Goal: Task Accomplishment & Management: Complete application form

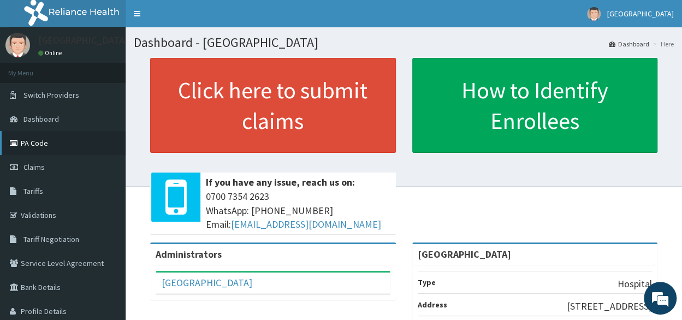
click at [45, 147] on link "PA Code" at bounding box center [63, 143] width 126 height 24
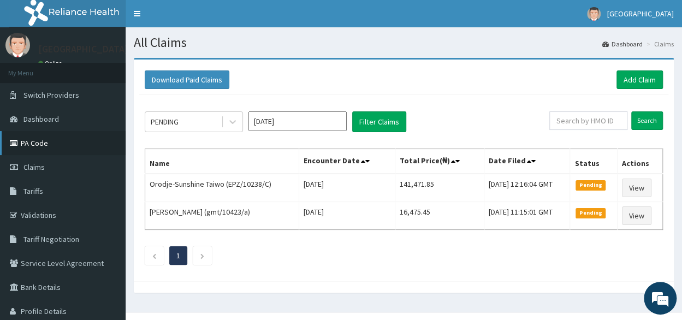
click at [58, 138] on link "PA Code" at bounding box center [63, 143] width 126 height 24
click at [234, 120] on icon at bounding box center [232, 121] width 11 height 11
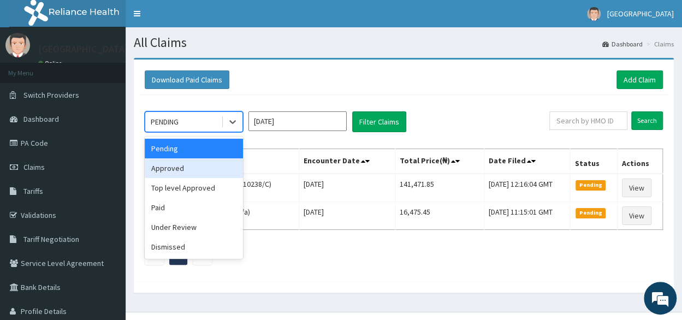
click at [193, 172] on div "Approved" at bounding box center [194, 168] width 98 height 20
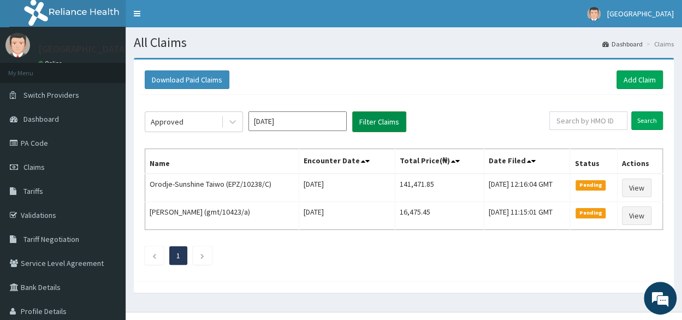
click at [392, 116] on button "Filter Claims" at bounding box center [379, 121] width 54 height 21
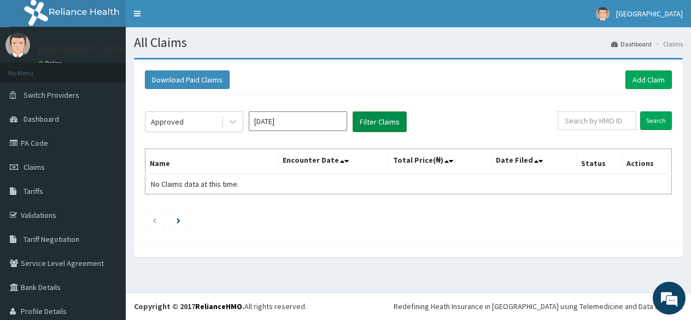
click at [392, 116] on button "Filter Claims" at bounding box center [379, 121] width 54 height 21
click at [375, 118] on button "Filter Claims" at bounding box center [379, 121] width 54 height 21
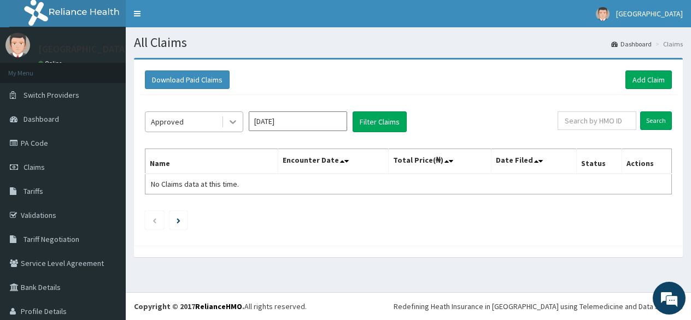
click at [229, 125] on icon at bounding box center [232, 121] width 11 height 11
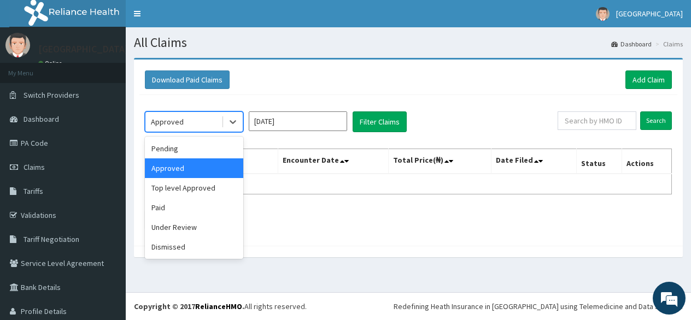
click at [203, 174] on div "Approved" at bounding box center [194, 168] width 98 height 20
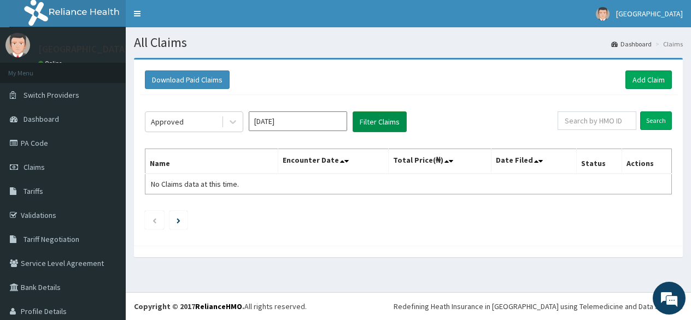
click at [381, 120] on button "Filter Claims" at bounding box center [379, 121] width 54 height 21
click at [43, 166] on span "Claims" at bounding box center [33, 167] width 21 height 10
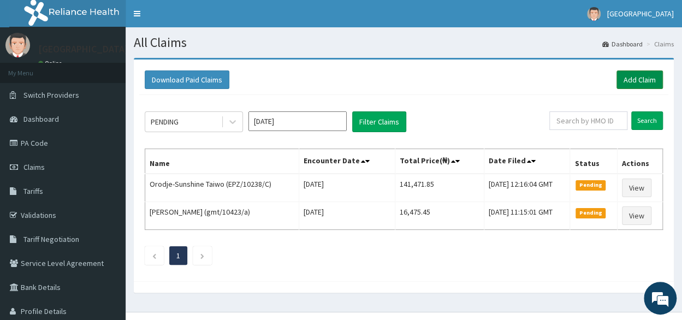
click at [633, 78] on link "Add Claim" at bounding box center [640, 79] width 46 height 19
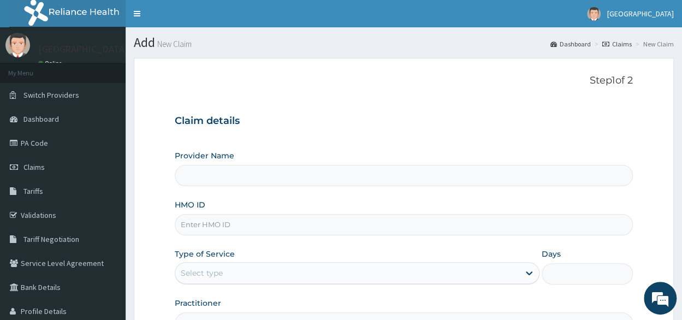
click at [239, 179] on input "Provider Name" at bounding box center [404, 175] width 458 height 21
type input "[GEOGRAPHIC_DATA]"
click at [225, 226] on input "HMO ID" at bounding box center [404, 224] width 458 height 21
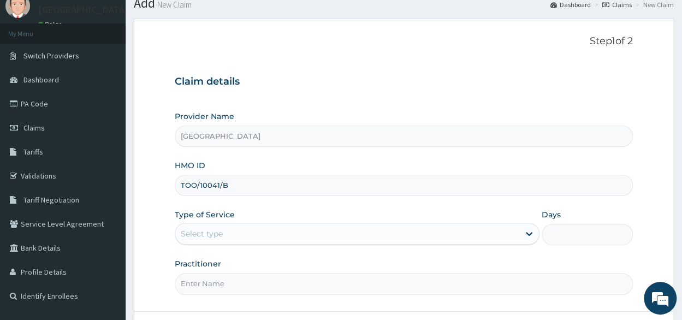
scroll to position [40, 0]
type input "TOO/10041/B"
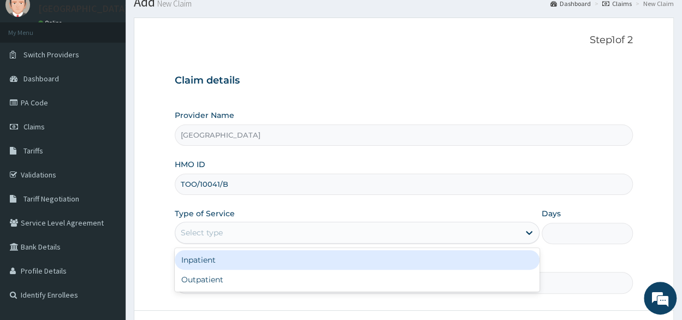
click at [415, 230] on div "Select type" at bounding box center [347, 232] width 344 height 17
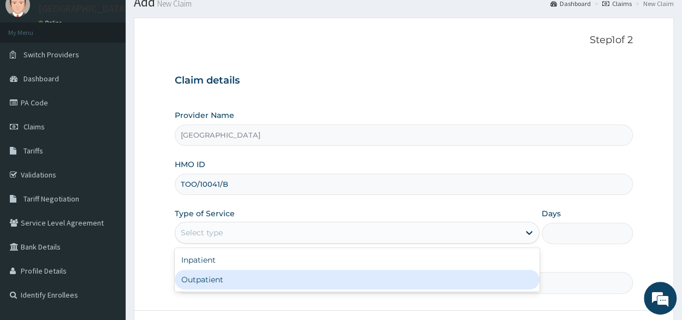
click at [362, 277] on div "Outpatient" at bounding box center [357, 280] width 365 height 20
type input "1"
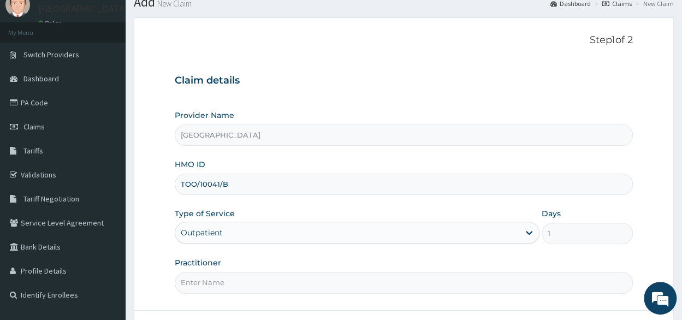
click at [362, 277] on input "Practitioner" at bounding box center [404, 282] width 458 height 21
type input "[PERSON_NAME]"
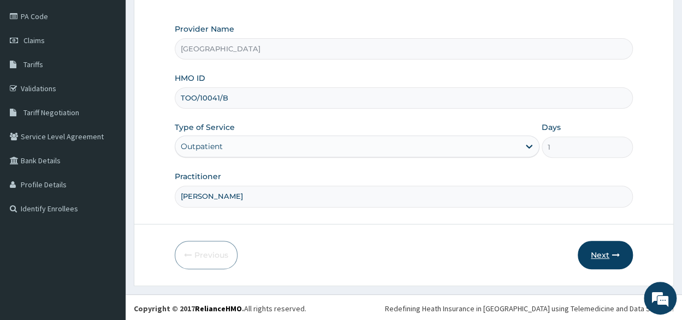
click at [602, 251] on button "Next" at bounding box center [605, 255] width 55 height 28
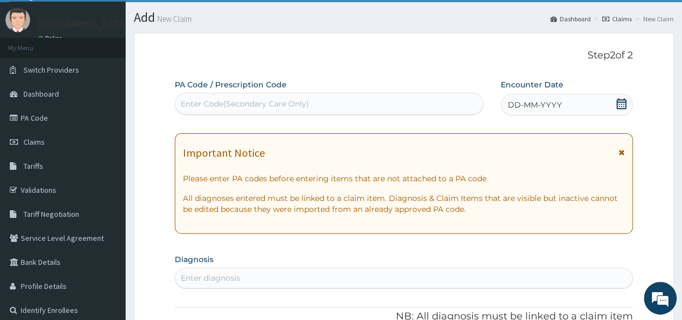
scroll to position [3, 0]
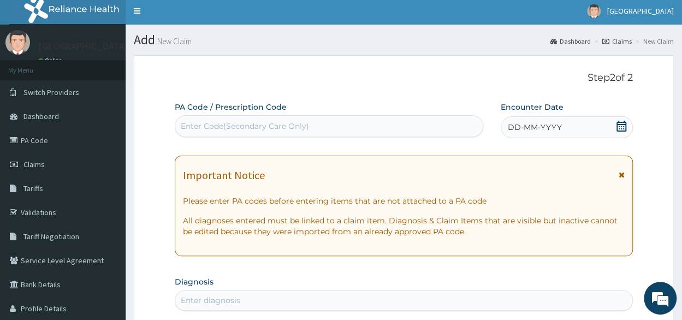
click at [568, 125] on div "DD-MM-YYYY" at bounding box center [567, 127] width 132 height 22
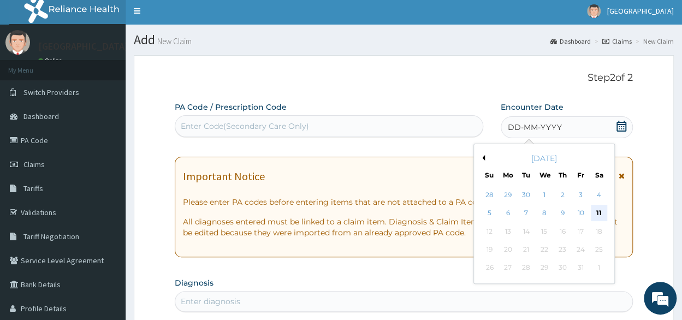
click at [602, 217] on div "11" at bounding box center [599, 213] width 16 height 16
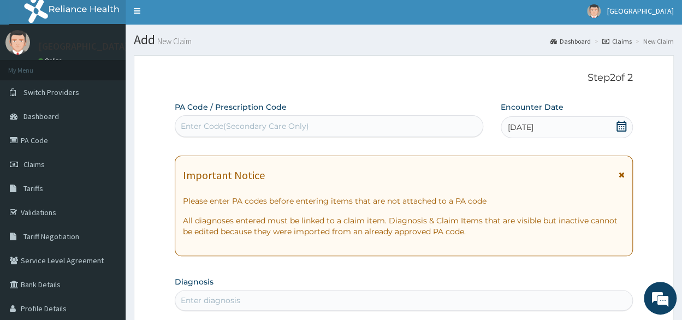
click at [323, 128] on div "Enter Code(Secondary Care Only)" at bounding box center [329, 125] width 308 height 17
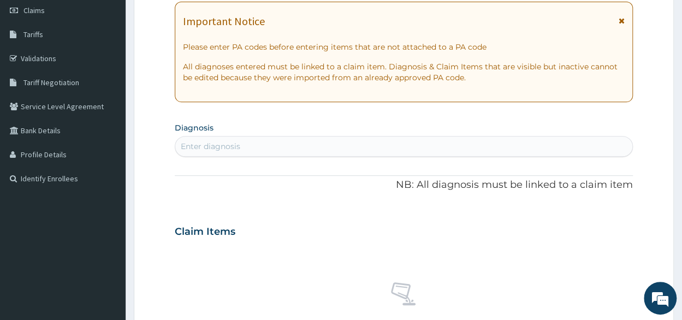
scroll to position [161, 0]
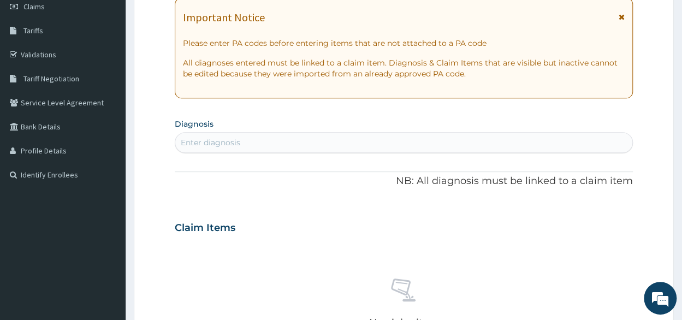
click at [412, 134] on div "Enter diagnosis" at bounding box center [403, 142] width 457 height 17
type input "H"
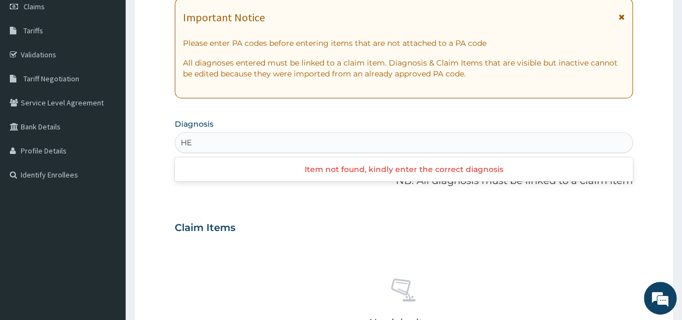
type input "H"
type input "I"
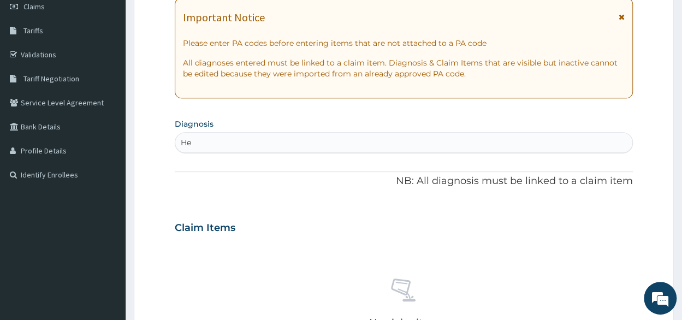
type input "H"
type input "t"
type input "m"
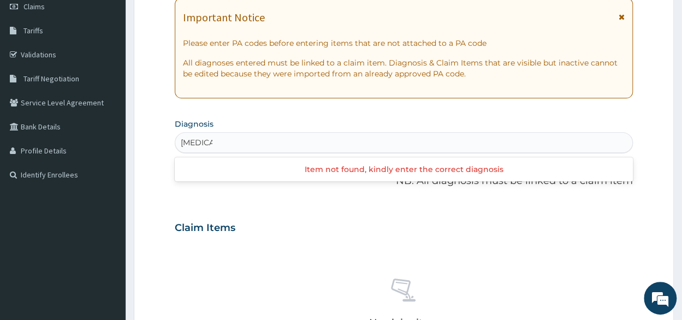
type input "malaria"
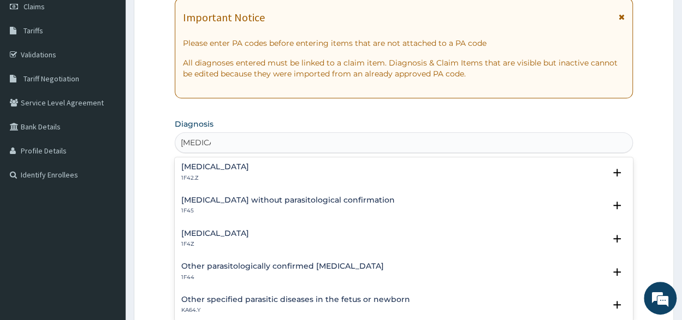
scroll to position [0, 0]
click at [261, 235] on div "Malaria, unspecified 1F4Z" at bounding box center [403, 240] width 445 height 19
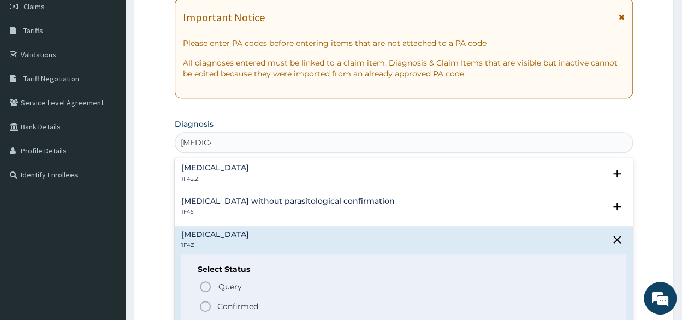
click at [261, 235] on div "Malaria, unspecified 1F4Z" at bounding box center [403, 240] width 445 height 19
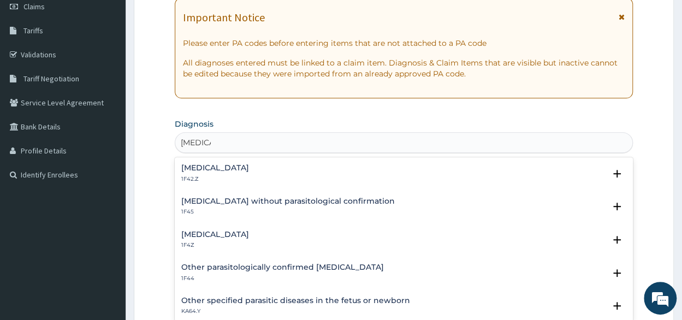
click at [288, 233] on div "Malaria, unspecified 1F4Z" at bounding box center [403, 240] width 445 height 19
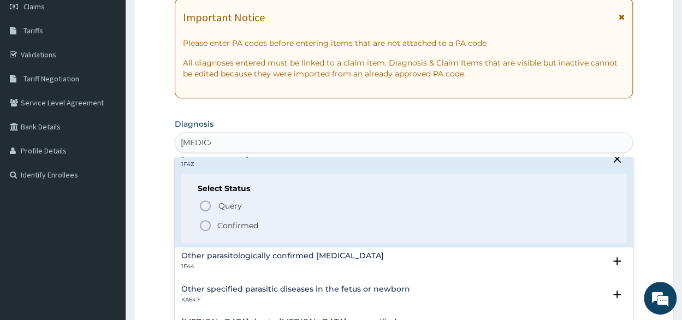
scroll to position [71, 0]
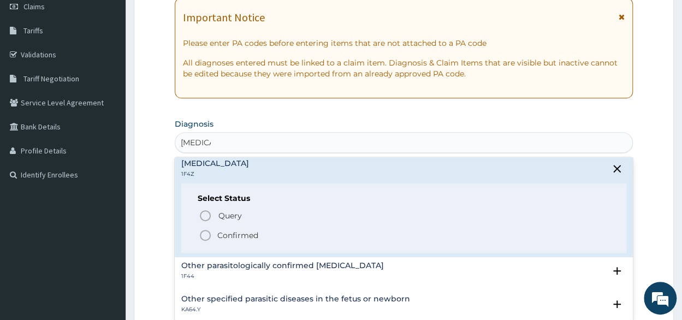
click at [204, 234] on icon "status option filled" at bounding box center [205, 235] width 13 height 13
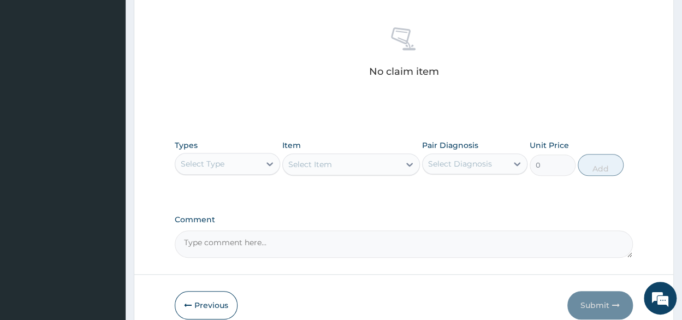
scroll to position [418, 0]
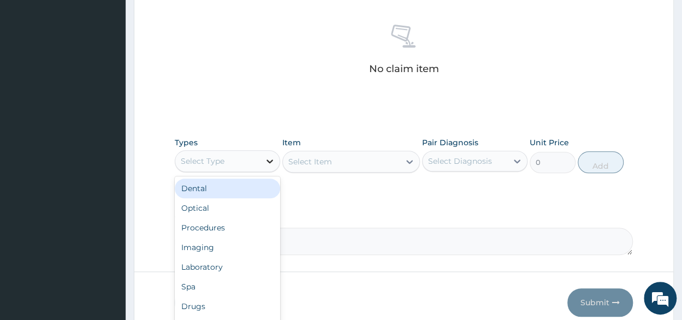
click at [266, 161] on icon at bounding box center [269, 161] width 11 height 11
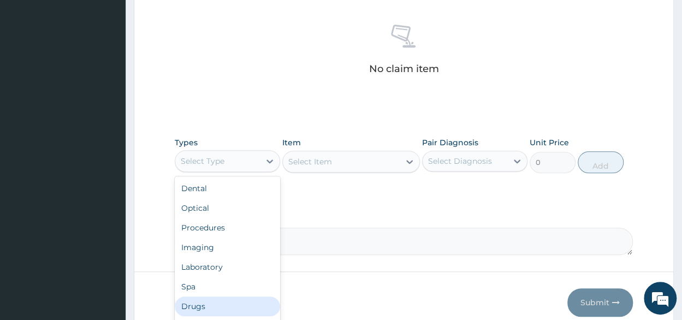
click at [201, 309] on div "Drugs" at bounding box center [227, 307] width 105 height 20
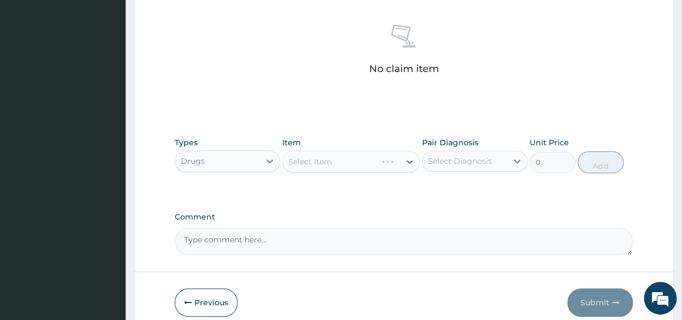
click at [406, 158] on div "Select Item" at bounding box center [351, 162] width 138 height 22
click at [406, 158] on icon at bounding box center [409, 161] width 11 height 11
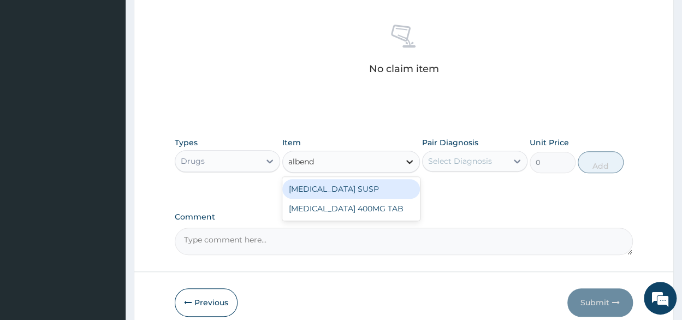
type input "albenda"
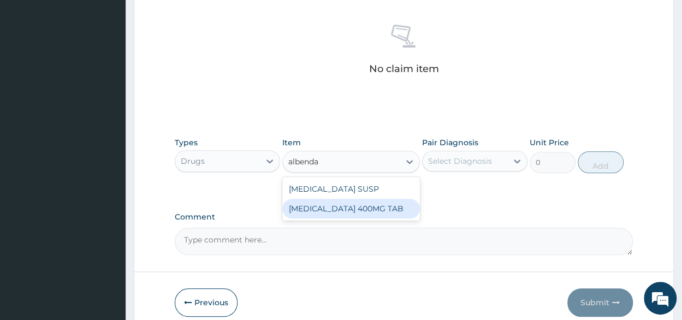
click at [367, 207] on div "[MEDICAL_DATA] 400MG TAB" at bounding box center [351, 209] width 138 height 20
type input "305"
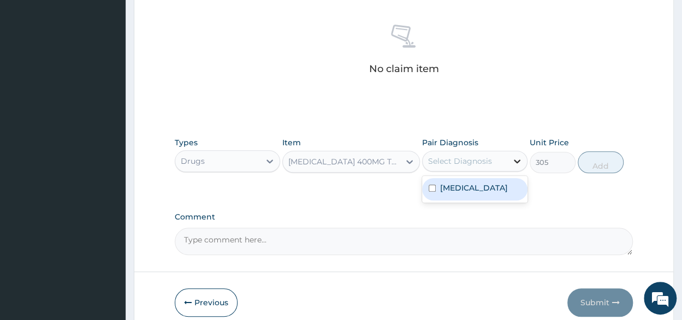
click at [520, 161] on icon at bounding box center [517, 161] width 11 height 11
click at [431, 185] on input "checkbox" at bounding box center [432, 188] width 7 height 7
checkbox input "true"
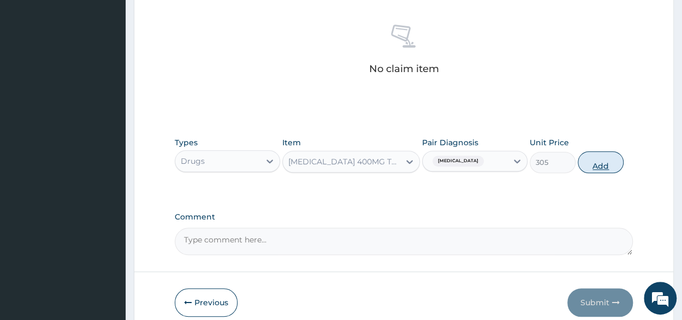
click at [612, 164] on button "Add" at bounding box center [601, 162] width 46 height 22
type input "0"
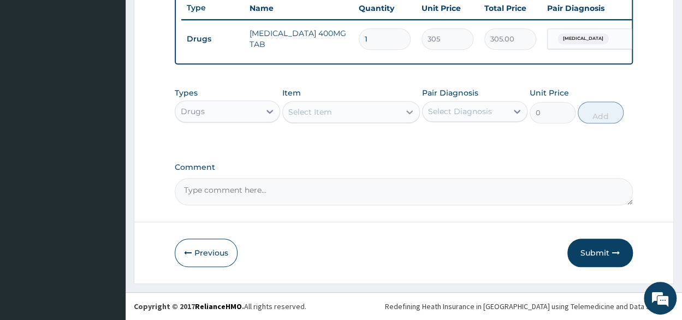
click at [410, 117] on icon at bounding box center [409, 112] width 11 height 11
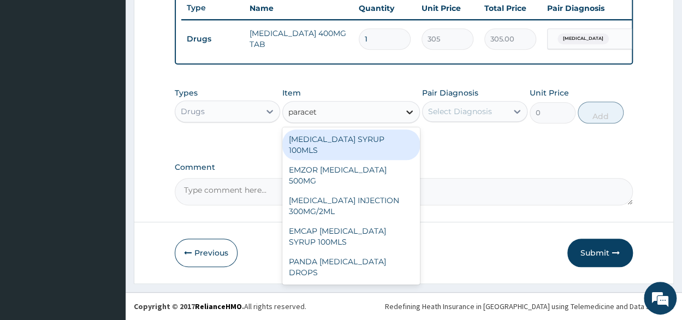
type input "paraceta"
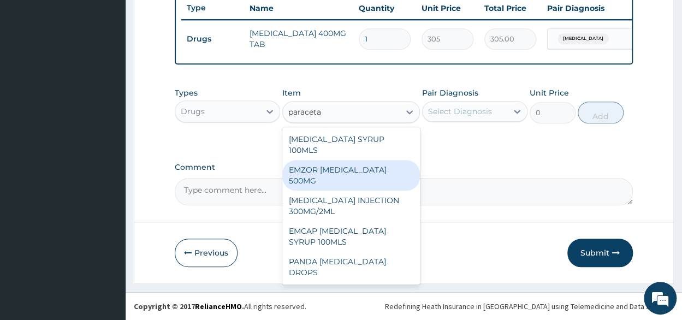
click at [340, 169] on div "EMZOR [MEDICAL_DATA] 500MG" at bounding box center [351, 175] width 138 height 31
type input "23.64999961853027"
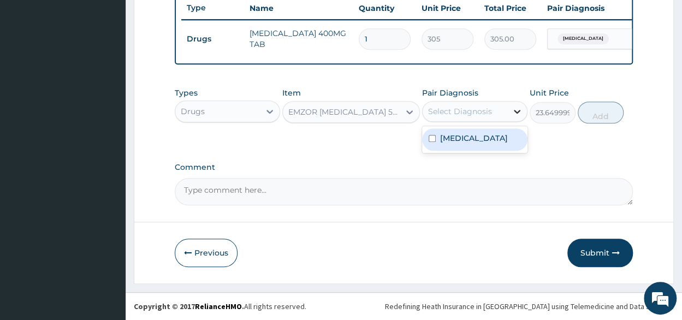
click at [514, 117] on icon at bounding box center [517, 111] width 11 height 11
click at [429, 142] on input "checkbox" at bounding box center [432, 138] width 7 height 7
checkbox input "true"
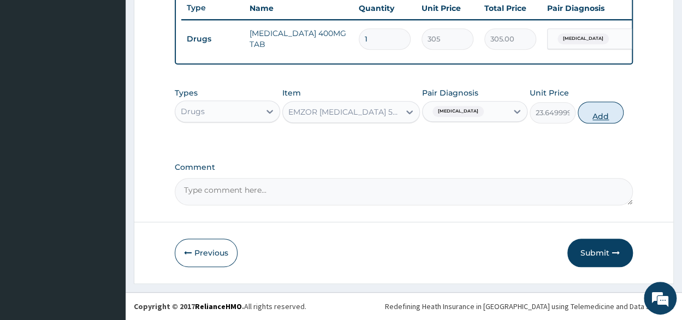
click at [600, 114] on button "Add" at bounding box center [601, 113] width 46 height 22
type input "0"
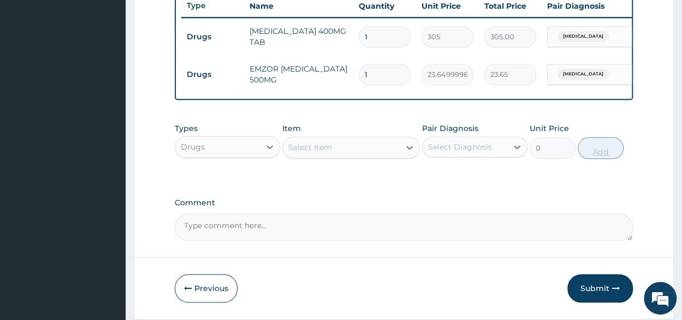
type input "18"
type input "425.70"
type input "18"
click at [407, 153] on icon at bounding box center [409, 147] width 11 height 11
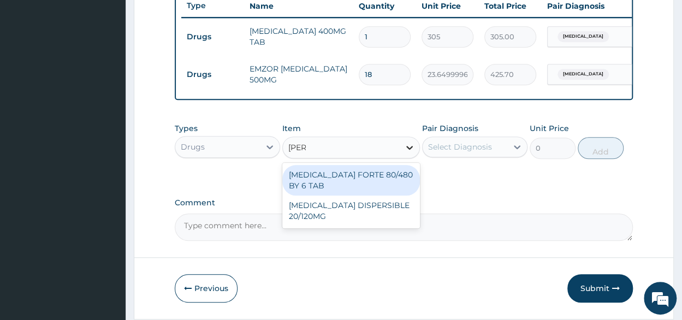
type input "coart"
click at [373, 189] on div "COARTEM FORTE 80/480 BY 6 TAB" at bounding box center [351, 180] width 138 height 31
type input "449.3500061035156"
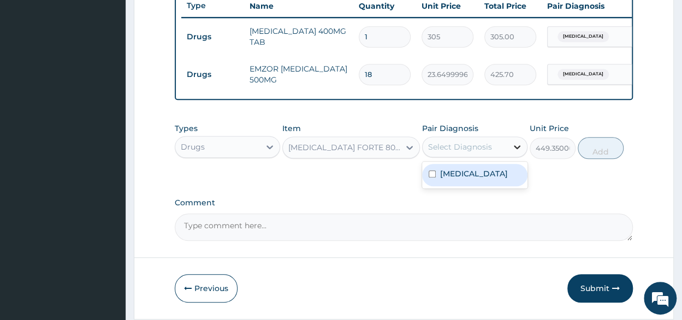
click at [519, 151] on icon at bounding box center [517, 147] width 11 height 11
click at [433, 178] on input "checkbox" at bounding box center [432, 173] width 7 height 7
checkbox input "true"
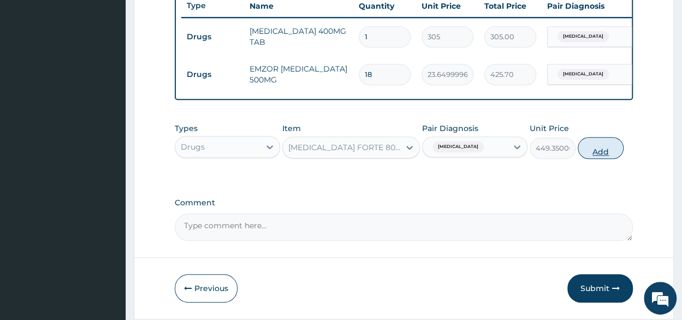
click at [596, 152] on button "Add" at bounding box center [601, 148] width 46 height 22
type input "0"
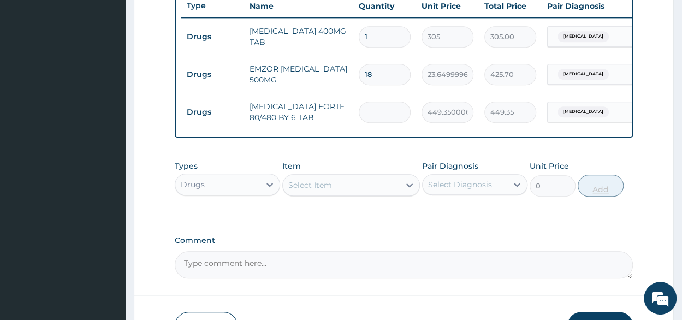
type input "0.00"
type input "6"
type input "2696.10"
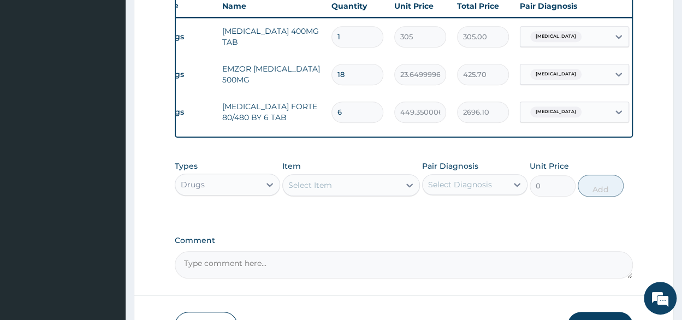
scroll to position [0, 28]
type input "6"
click at [404, 191] on icon at bounding box center [409, 185] width 11 height 11
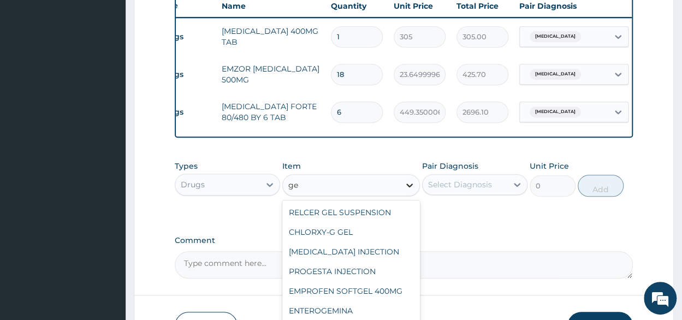
type input "g"
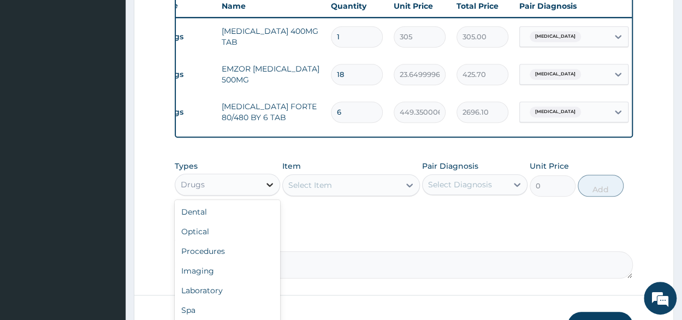
click at [273, 190] on icon at bounding box center [269, 184] width 11 height 11
click at [240, 261] on div "Procedures" at bounding box center [227, 252] width 105 height 20
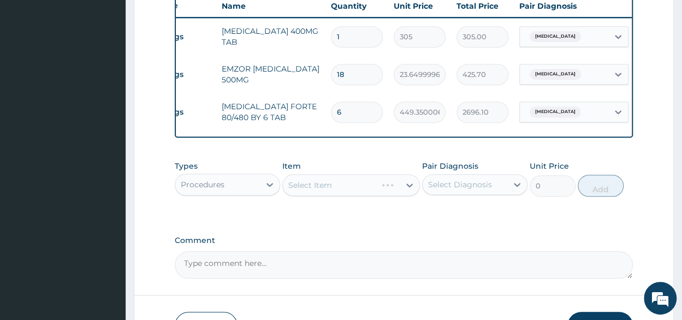
click at [404, 196] on div "Select Item" at bounding box center [351, 185] width 138 height 22
click at [411, 190] on div "Select Item" at bounding box center [351, 185] width 138 height 22
click at [409, 191] on icon at bounding box center [409, 185] width 11 height 11
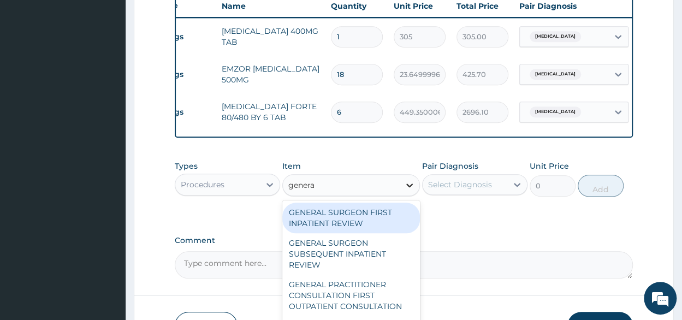
type input "general"
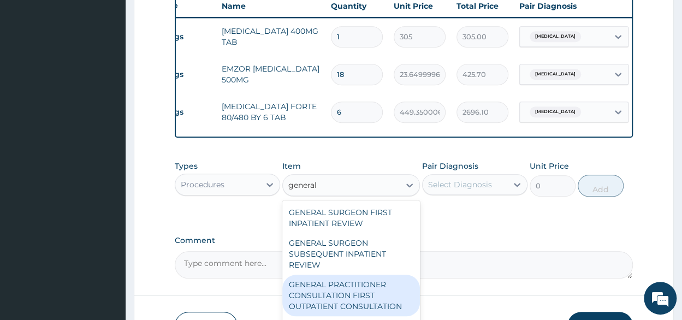
click at [358, 302] on div "GENERAL PRACTITIONER CONSULTATION FIRST OUTPATIENT CONSULTATION" at bounding box center [351, 296] width 138 height 42
type input "3547.5"
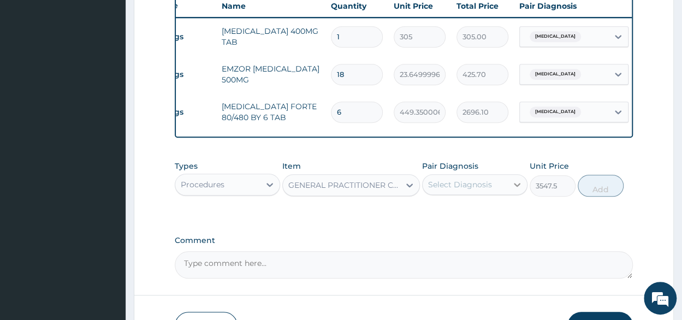
click at [520, 190] on icon at bounding box center [517, 184] width 11 height 11
click at [410, 191] on icon at bounding box center [409, 185] width 11 height 11
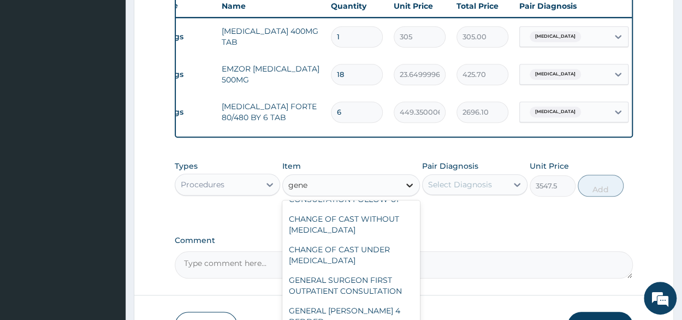
scroll to position [16, 0]
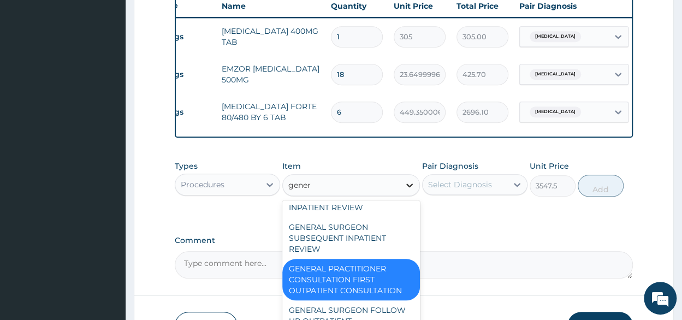
type input "genera"
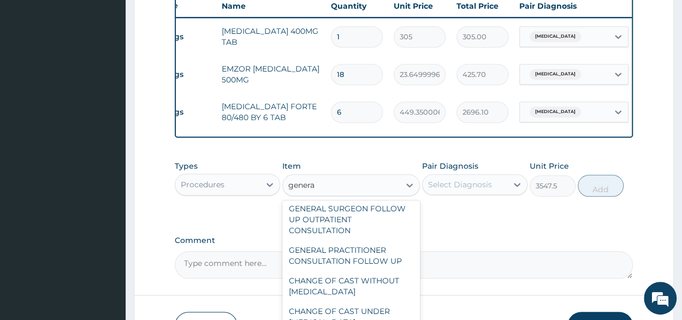
scroll to position [122, 0]
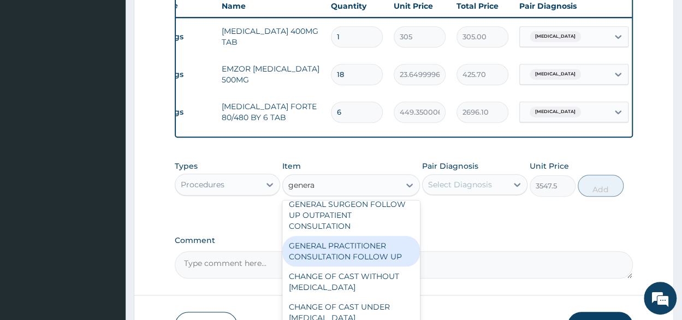
click at [386, 255] on div "GENERAL PRACTITIONER CONSULTATION FOLLOW UP" at bounding box center [351, 251] width 138 height 31
type input "2365"
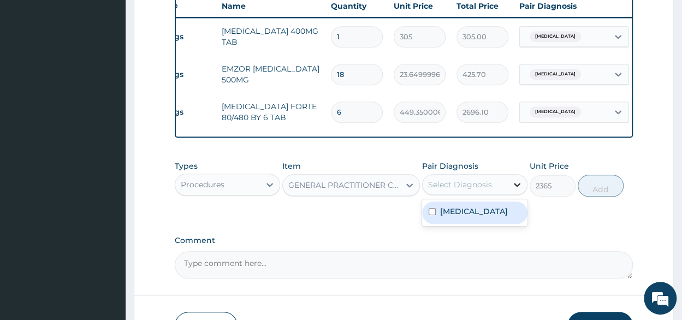
click at [512, 190] on icon at bounding box center [517, 184] width 11 height 11
click at [436, 222] on div "Malaria, unspecified" at bounding box center [474, 213] width 105 height 22
checkbox input "true"
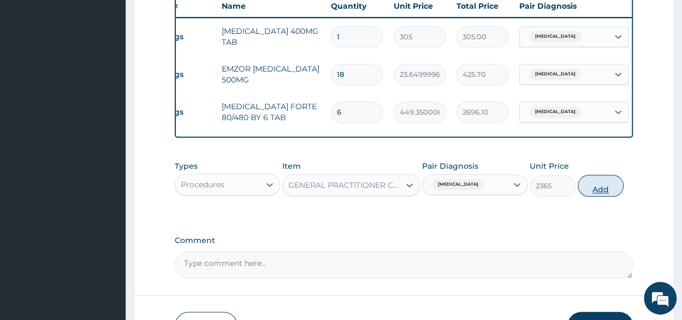
click at [601, 195] on button "Add" at bounding box center [601, 186] width 46 height 22
type input "0"
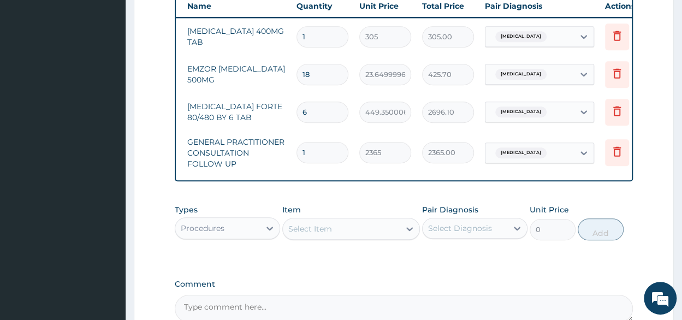
scroll to position [0, 87]
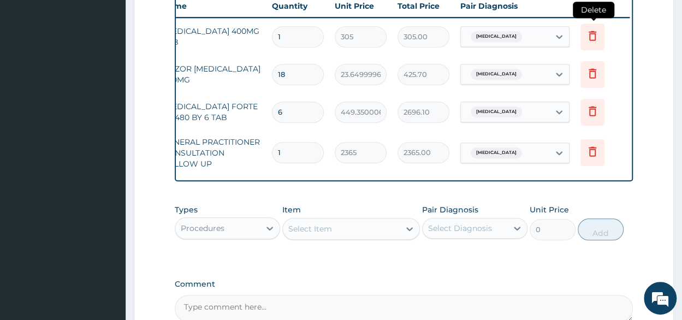
click at [592, 37] on icon at bounding box center [592, 35] width 13 height 13
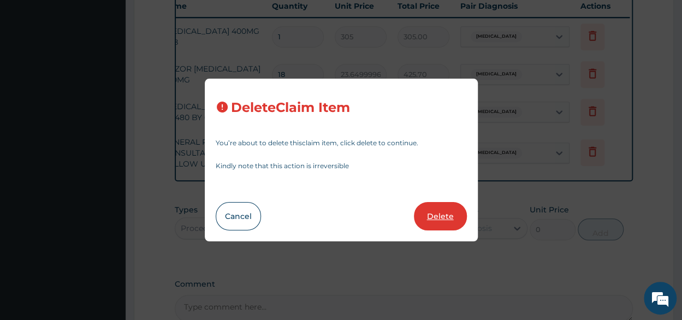
click at [456, 218] on button "Delete" at bounding box center [440, 216] width 53 height 28
type input "18"
type input "23.64999961853027"
type input "425.70"
type input "6"
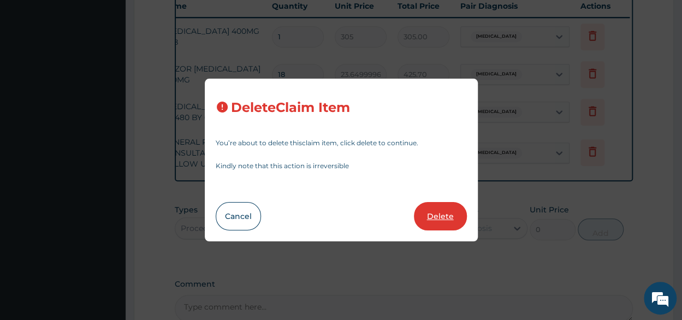
type input "449.3500061035156"
type input "2696.10"
type input "1"
type input "2365"
type input "2365.00"
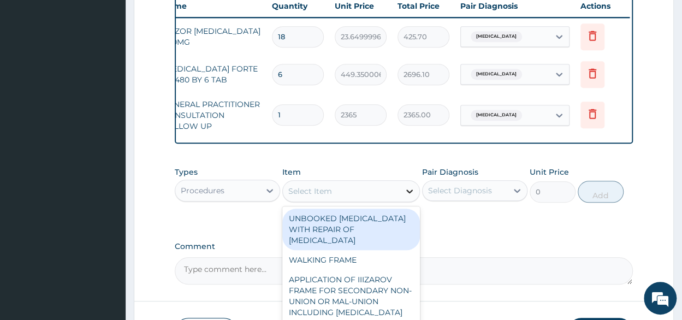
click at [408, 197] on icon at bounding box center [409, 191] width 11 height 11
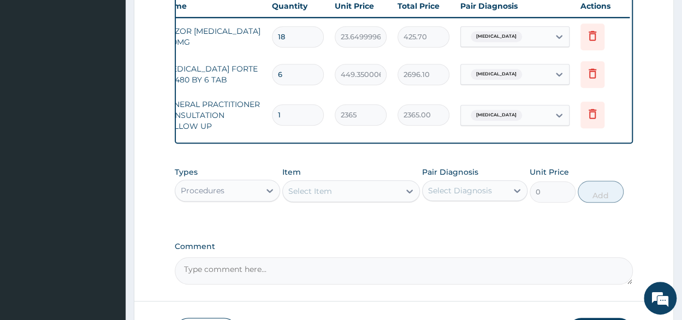
click at [488, 250] on label "Comment" at bounding box center [404, 246] width 458 height 9
click at [488, 257] on textarea "Comment" at bounding box center [404, 270] width 458 height 27
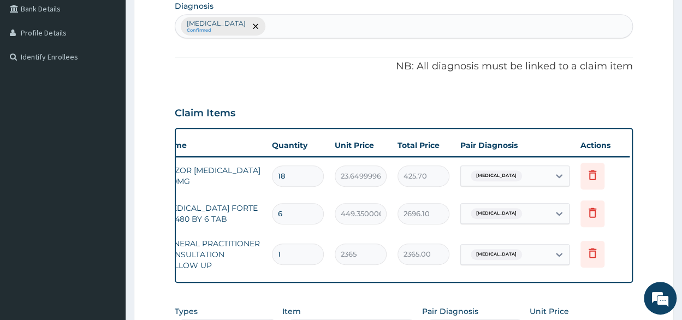
scroll to position [249, 0]
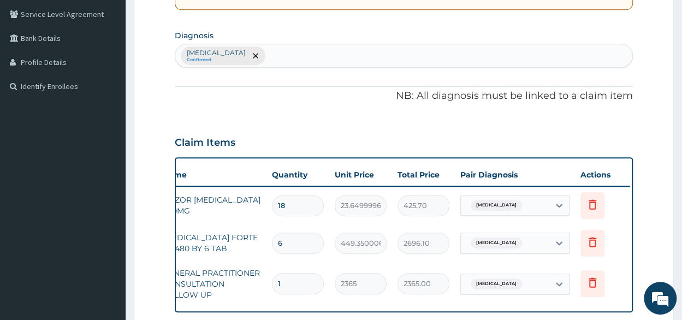
click at [343, 53] on div "Malaria, unspecified Confirmed" at bounding box center [403, 55] width 457 height 23
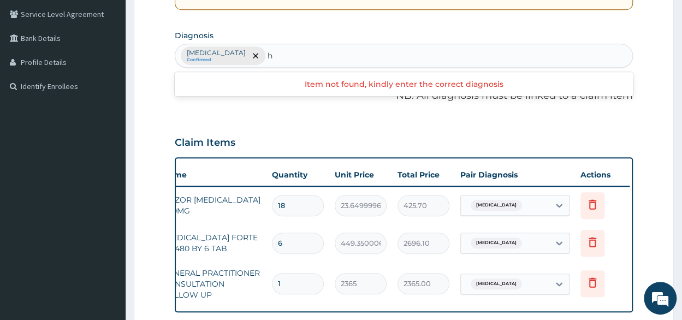
type input "h"
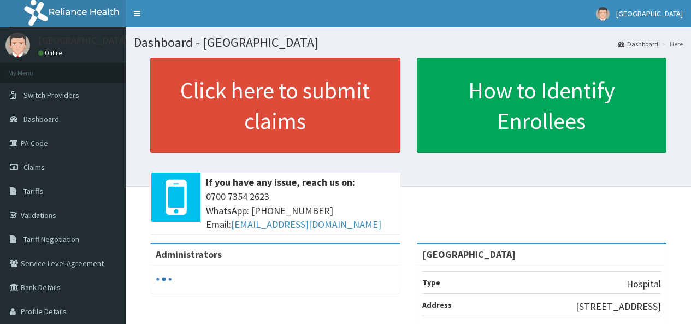
click at [50, 163] on link "Claims" at bounding box center [63, 167] width 126 height 24
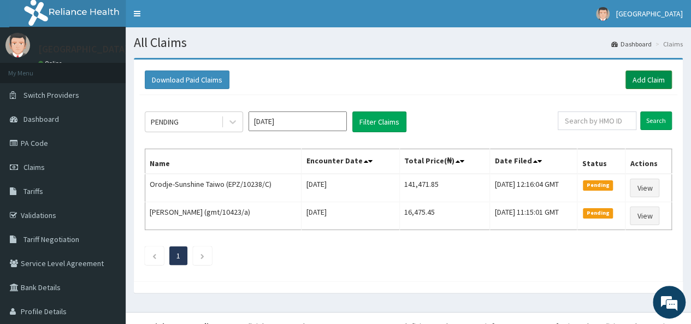
click at [638, 79] on link "Add Claim" at bounding box center [649, 79] width 46 height 19
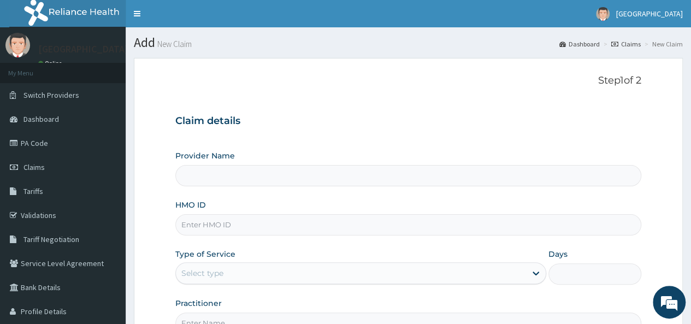
type input "[GEOGRAPHIC_DATA]"
click at [259, 222] on input "HMO ID" at bounding box center [408, 224] width 466 height 21
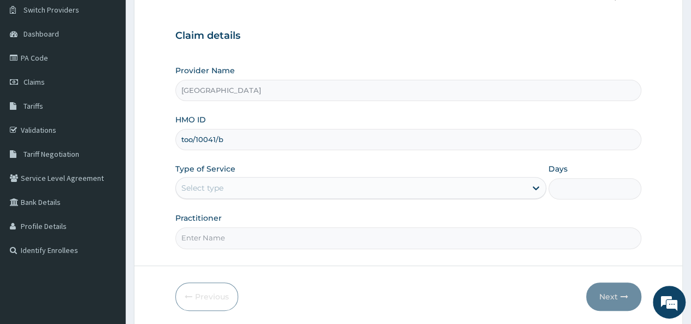
scroll to position [86, 0]
type input "too/10041/b"
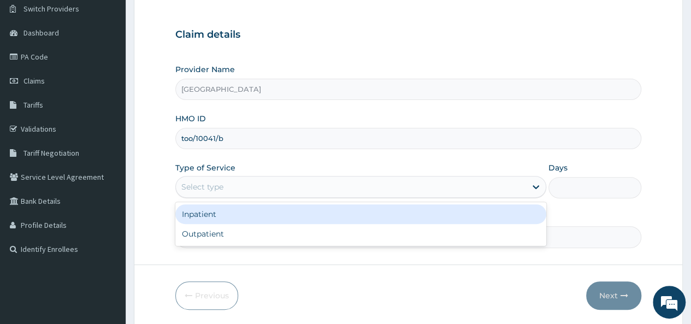
click at [488, 189] on div "Select type" at bounding box center [351, 186] width 350 height 17
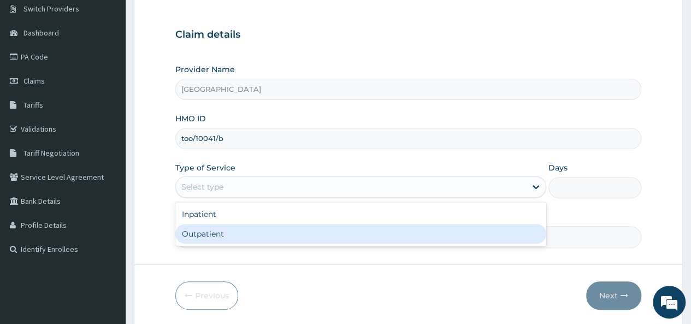
click at [316, 237] on div "Outpatient" at bounding box center [360, 234] width 371 height 20
type input "1"
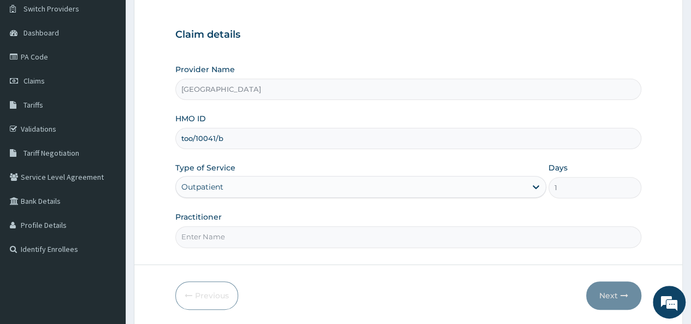
click at [316, 237] on input "Practitioner" at bounding box center [408, 236] width 466 height 21
type input "Dr Akor"
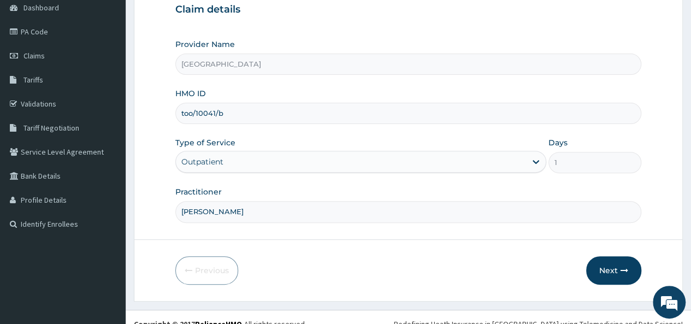
scroll to position [116, 0]
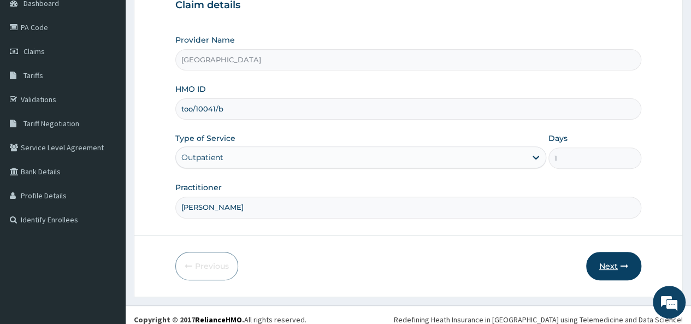
click at [612, 262] on button "Next" at bounding box center [613, 266] width 55 height 28
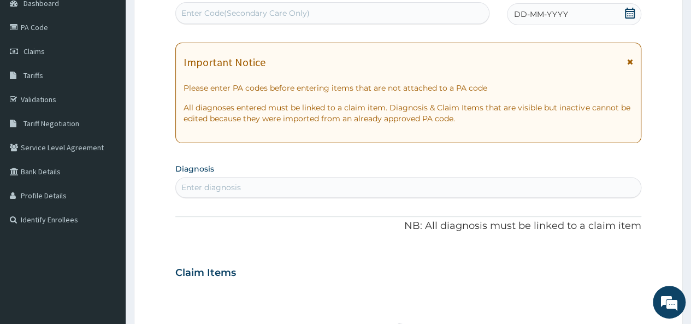
scroll to position [139, 0]
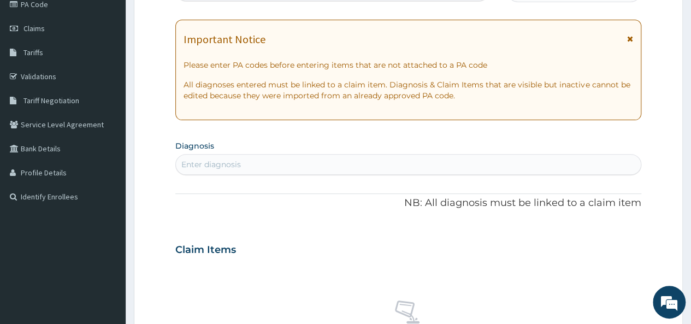
click at [333, 167] on div "Enter diagnosis" at bounding box center [408, 164] width 465 height 17
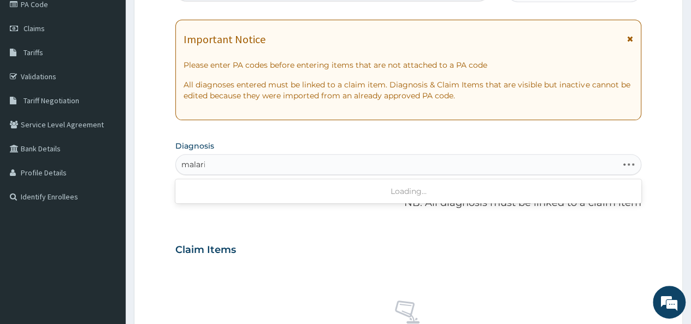
type input "malaria"
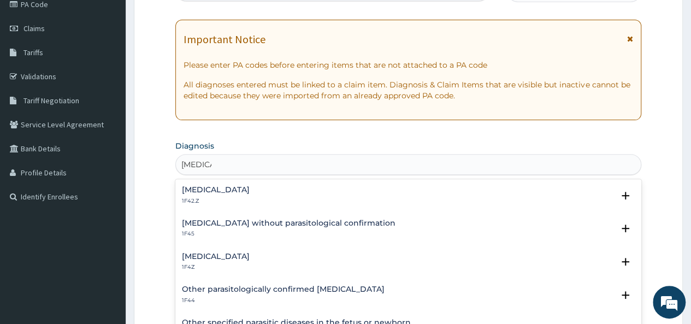
click at [246, 260] on h4 "[MEDICAL_DATA]" at bounding box center [216, 256] width 68 height 8
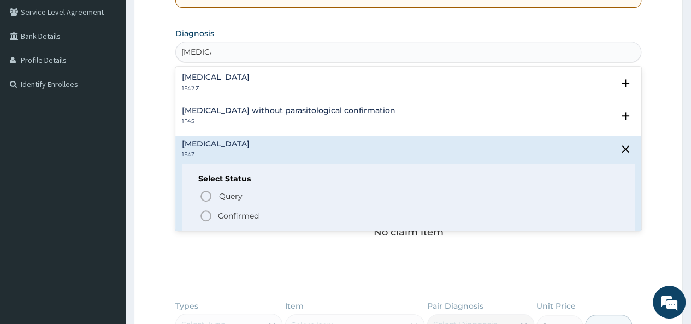
scroll to position [259, 0]
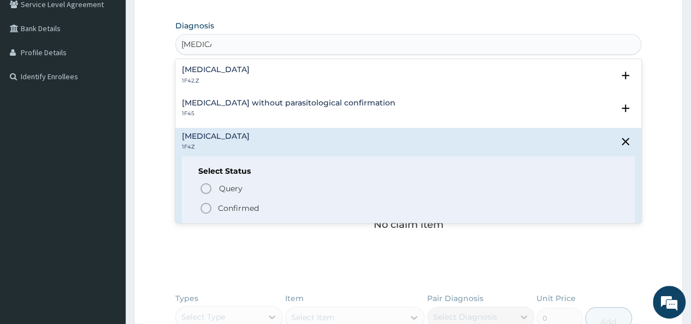
click at [205, 204] on icon "status option filled" at bounding box center [205, 208] width 13 height 13
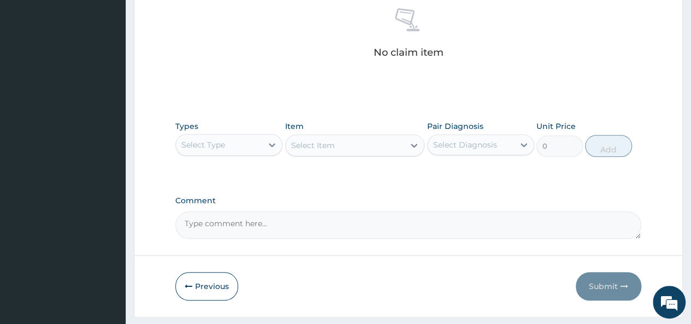
scroll to position [439, 0]
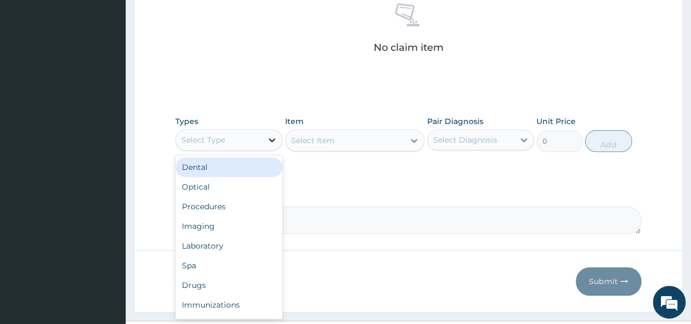
click at [273, 134] on icon at bounding box center [272, 139] width 11 height 11
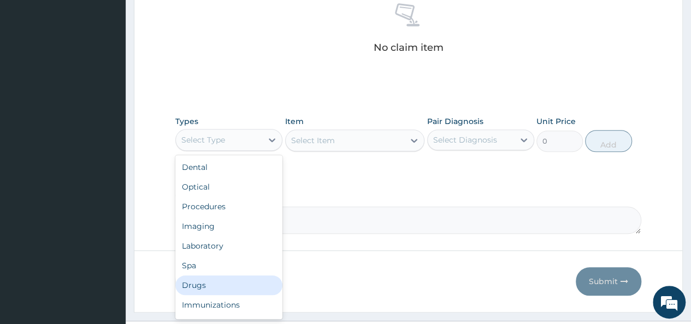
click at [207, 277] on div "Drugs" at bounding box center [228, 285] width 107 height 20
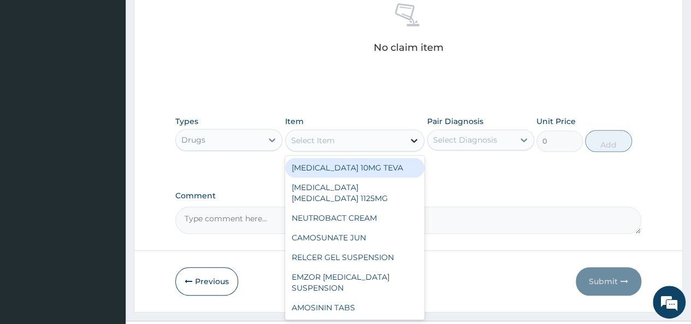
click at [411, 139] on icon at bounding box center [414, 140] width 11 height 11
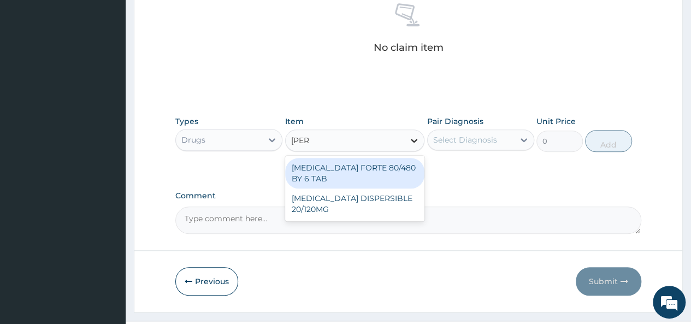
type input "coart"
click at [348, 175] on div "[MEDICAL_DATA] FORTE 80/480 BY 6 TAB" at bounding box center [355, 173] width 140 height 31
type input "449.3500061035156"
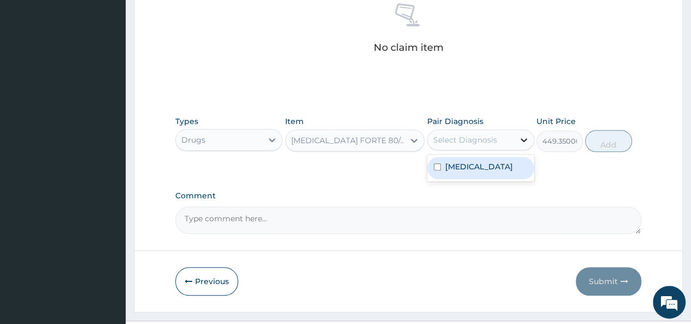
click at [519, 139] on icon at bounding box center [524, 139] width 11 height 11
click at [440, 163] on input "checkbox" at bounding box center [437, 166] width 7 height 7
checkbox input "true"
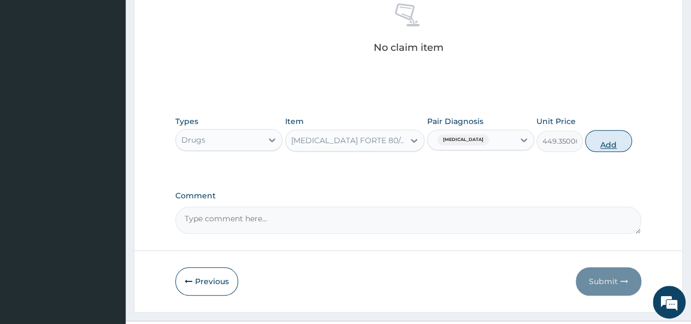
click at [608, 142] on button "Add" at bounding box center [608, 141] width 46 height 22
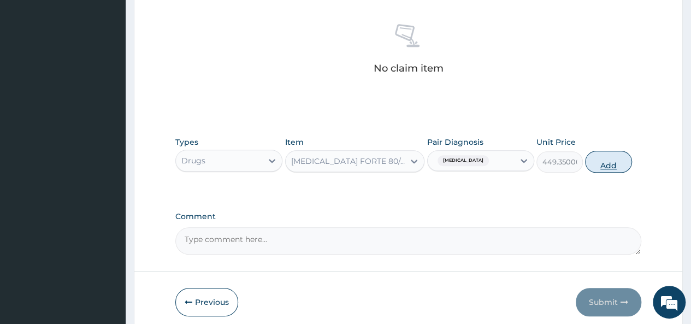
type input "0"
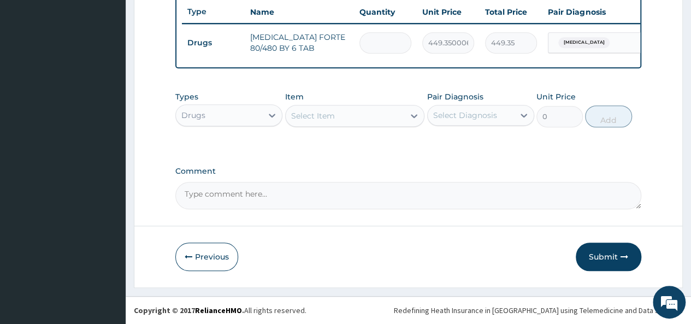
type input "0.00"
type input "6"
type input "2696.10"
type input "6"
click at [412, 116] on icon at bounding box center [414, 116] width 7 height 4
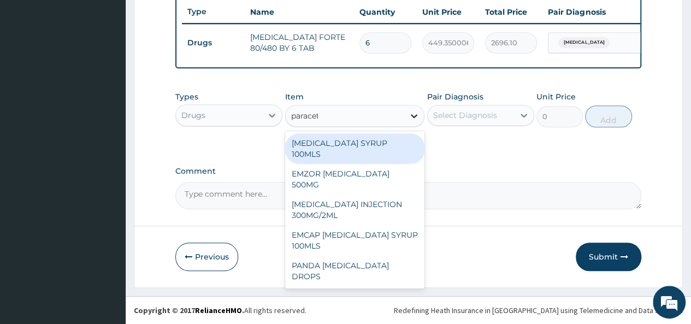
type input "paraceta"
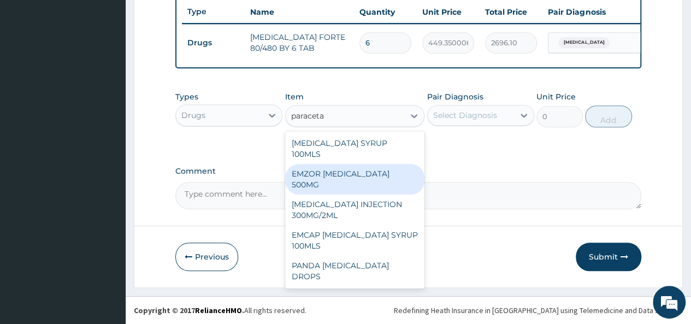
click at [382, 164] on div "EMZOR [MEDICAL_DATA] 500MG" at bounding box center [355, 179] width 140 height 31
type input "23.64999961853027"
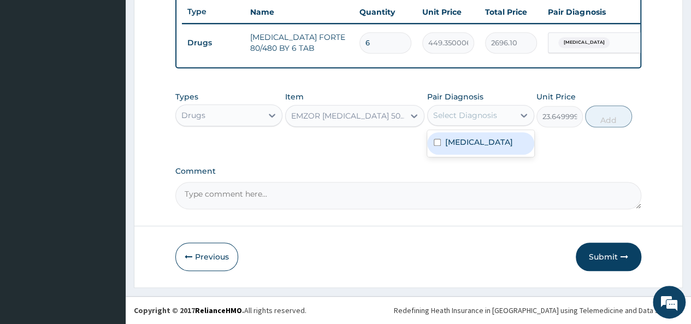
click at [513, 117] on div "Select Diagnosis" at bounding box center [471, 115] width 86 height 17
click at [433, 142] on div "Malaria, unspecified" at bounding box center [480, 143] width 107 height 22
checkbox input "true"
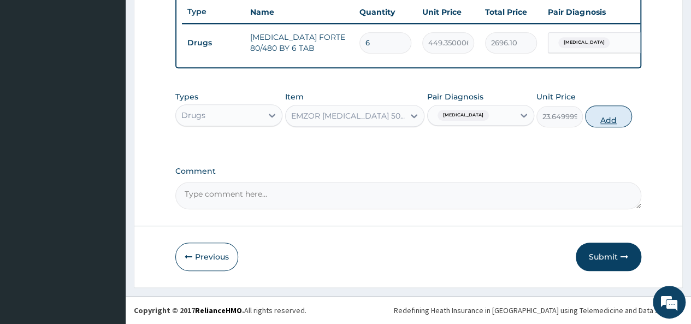
click at [610, 116] on button "Add" at bounding box center [608, 116] width 46 height 22
type input "0"
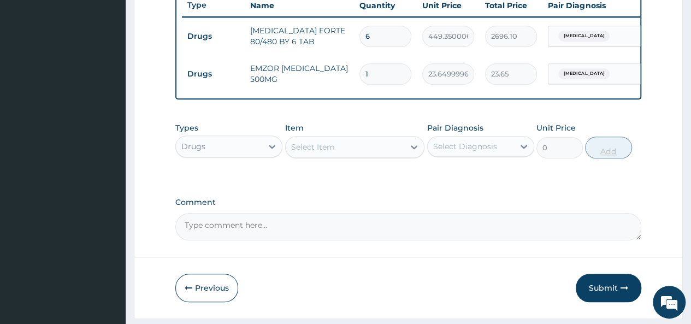
type input "18"
type input "425.70"
type input "18"
click at [411, 152] on icon at bounding box center [414, 147] width 11 height 11
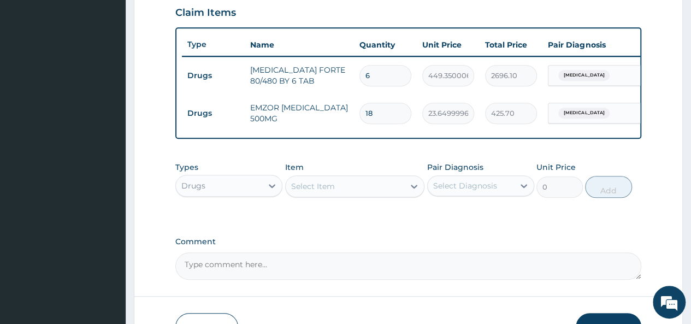
scroll to position [384, 0]
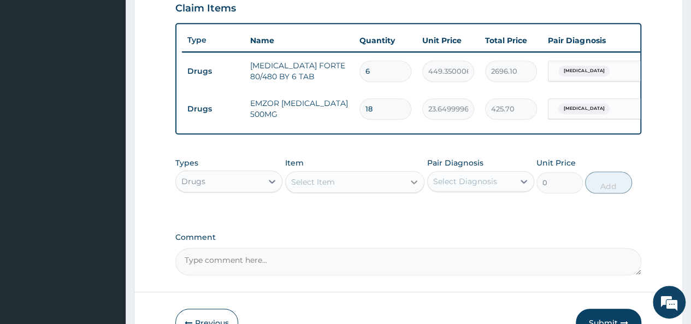
click at [414, 184] on icon at bounding box center [414, 182] width 7 height 4
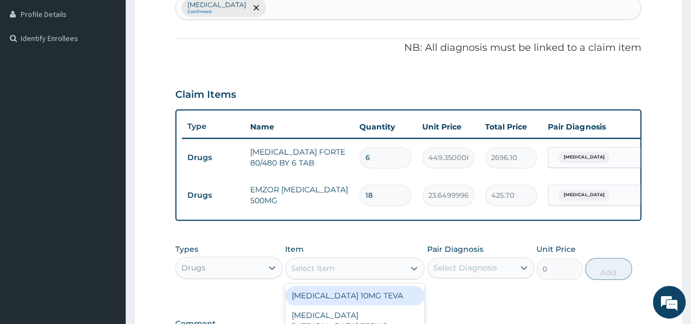
scroll to position [292, 0]
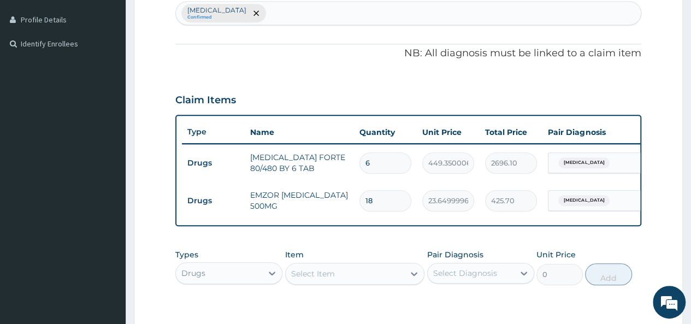
click at [324, 7] on div "Malaria, unspecified Confirmed" at bounding box center [408, 13] width 465 height 23
type input "h"
type input "infection"
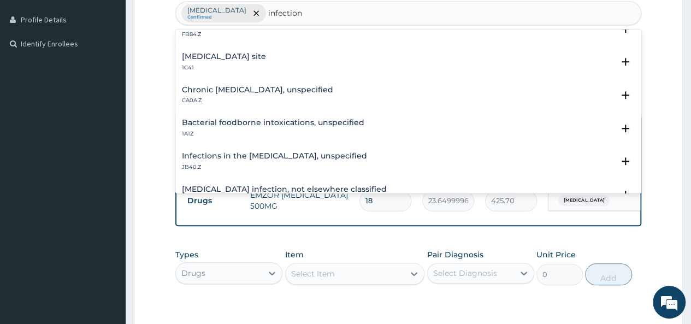
scroll to position [178, 0]
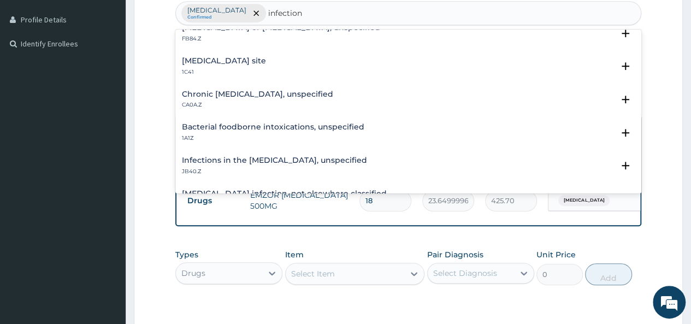
click at [266, 62] on h4 "Bacterial infection of unspecified site" at bounding box center [224, 61] width 84 height 8
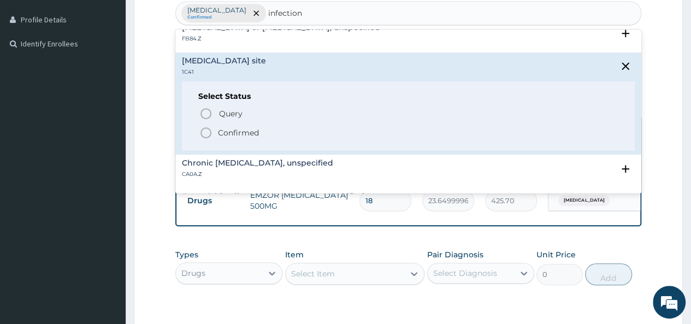
click at [204, 134] on icon "status option filled" at bounding box center [205, 132] width 13 height 13
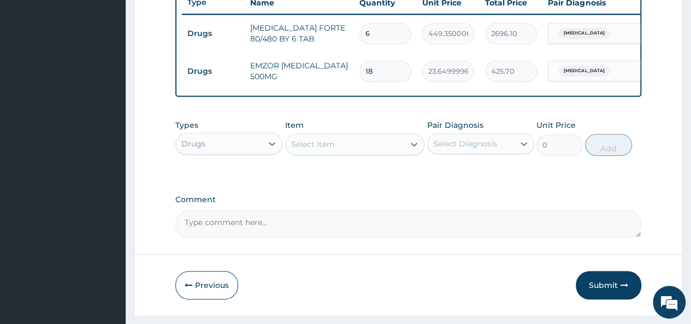
scroll to position [426, 0]
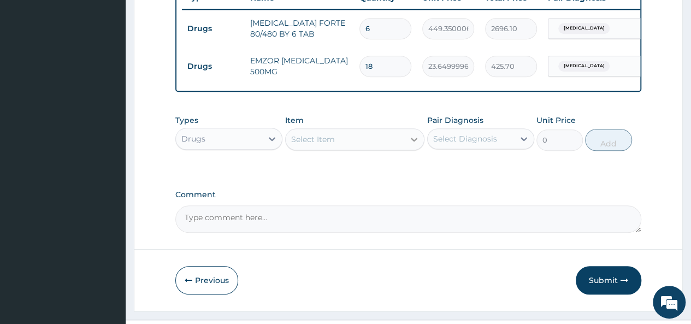
click at [414, 145] on icon at bounding box center [414, 139] width 11 height 11
type input "alben"
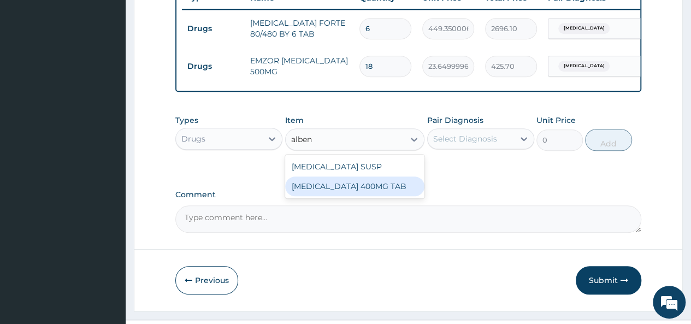
click at [377, 191] on div "ALBENDAZOLE 400MG TAB" at bounding box center [355, 186] width 140 height 20
type input "305"
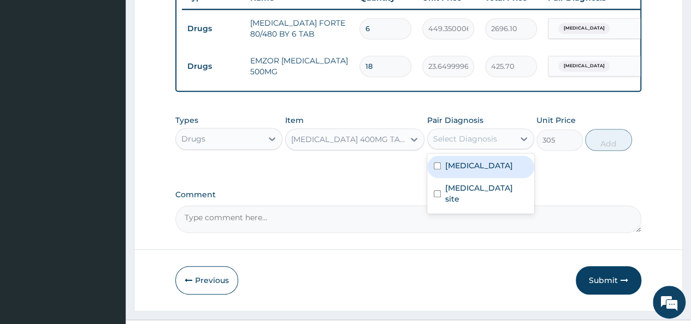
click at [508, 146] on div "Select Diagnosis" at bounding box center [471, 138] width 86 height 17
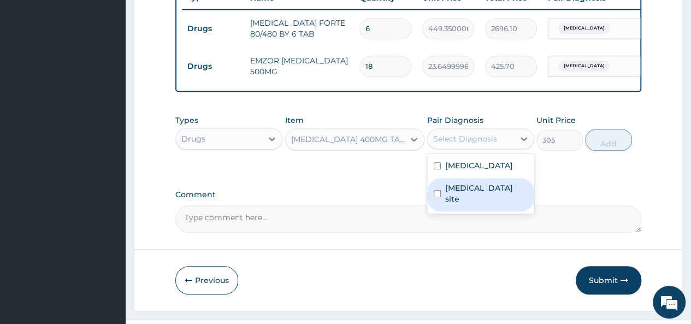
click at [437, 197] on input "checkbox" at bounding box center [437, 193] width 7 height 7
checkbox input "true"
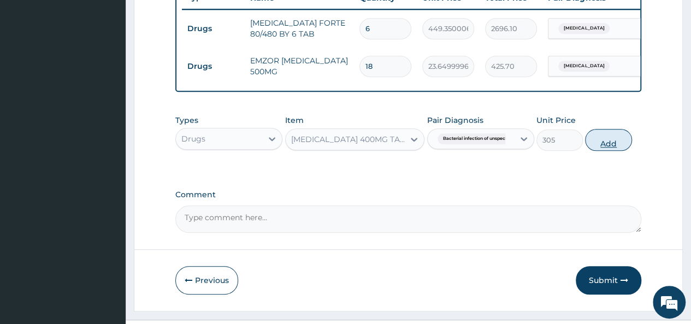
click at [600, 151] on button "Add" at bounding box center [608, 140] width 46 height 22
type input "0"
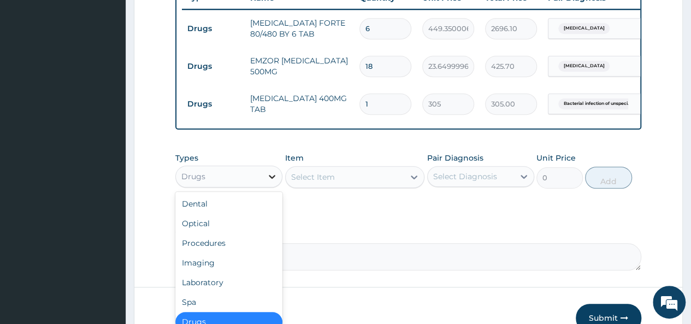
click at [271, 182] on icon at bounding box center [272, 176] width 11 height 11
click at [218, 253] on div "Procedures" at bounding box center [228, 243] width 107 height 20
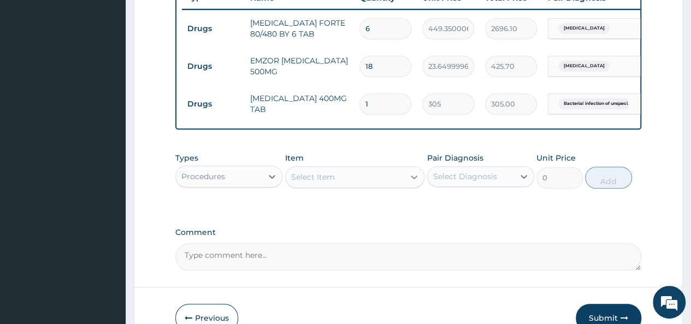
click at [416, 182] on icon at bounding box center [414, 177] width 11 height 11
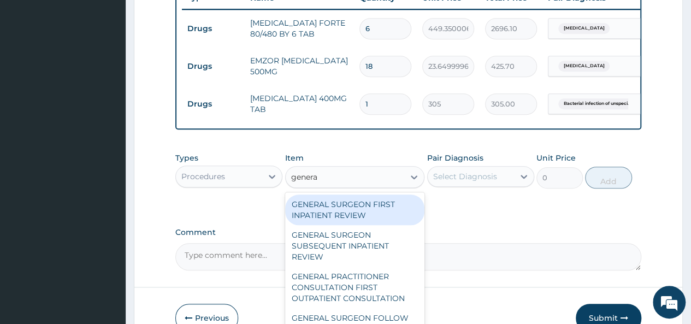
type input "general"
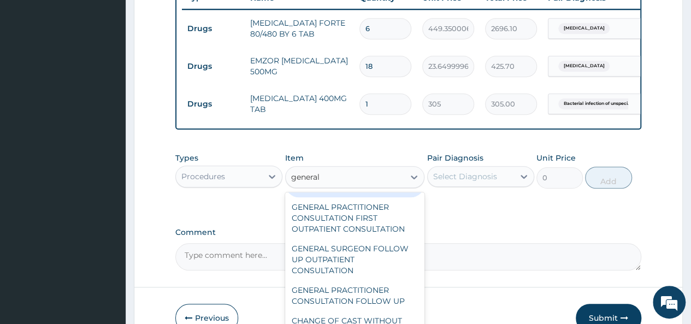
scroll to position [82, 0]
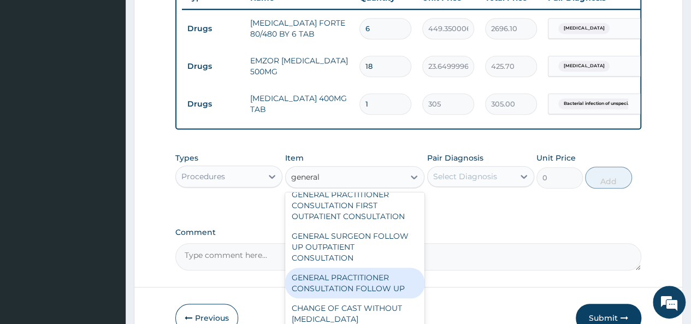
click at [387, 292] on div "GENERAL PRACTITIONER CONSULTATION FOLLOW UP" at bounding box center [355, 283] width 140 height 31
type input "2365"
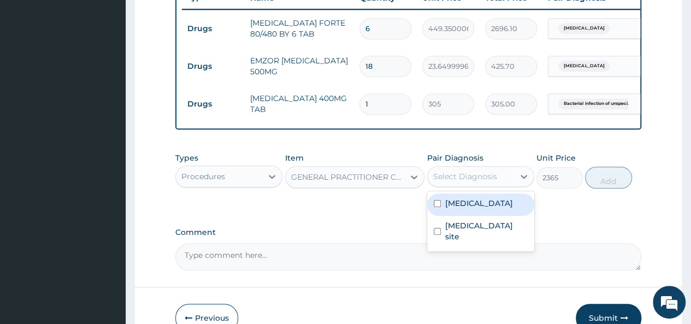
click at [496, 185] on div "Select Diagnosis" at bounding box center [471, 176] width 86 height 17
click at [434, 207] on input "checkbox" at bounding box center [437, 203] width 7 height 7
checkbox input "true"
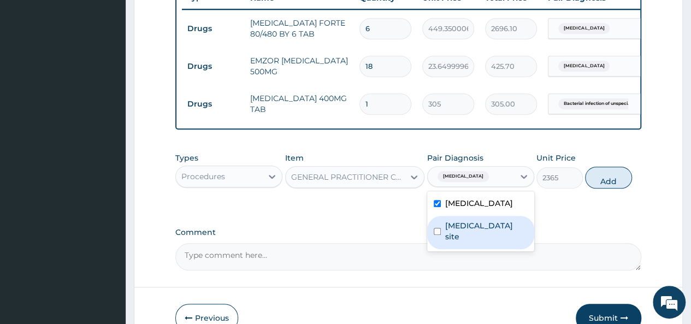
click at [437, 235] on input "checkbox" at bounding box center [437, 231] width 7 height 7
checkbox input "true"
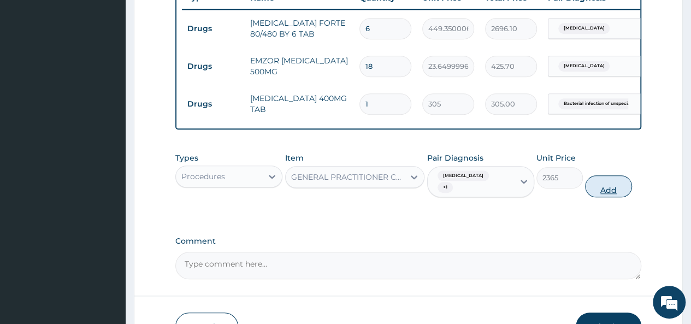
click at [607, 191] on button "Add" at bounding box center [608, 186] width 46 height 22
type input "0"
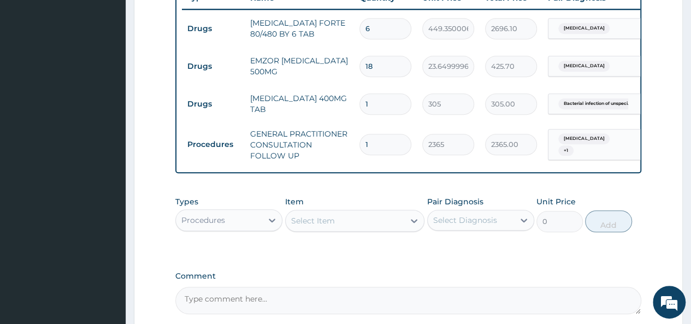
drag, startPoint x: 690, startPoint y: 197, endPoint x: 697, endPoint y: 204, distance: 10.4
click at [691, 204] on html "R EL Toggle navigation Holy Family Hospital Holy Family Hospital - holyfamilyho…" at bounding box center [345, 1] width 691 height 855
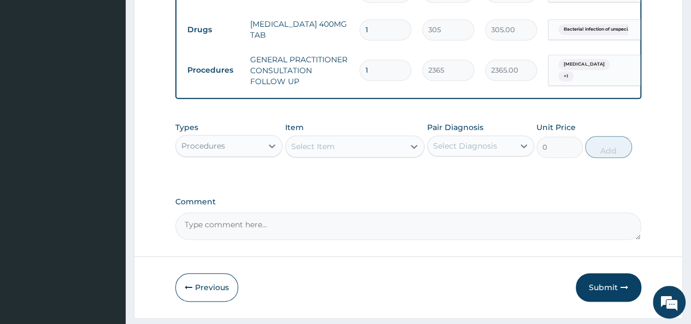
scroll to position [538, 0]
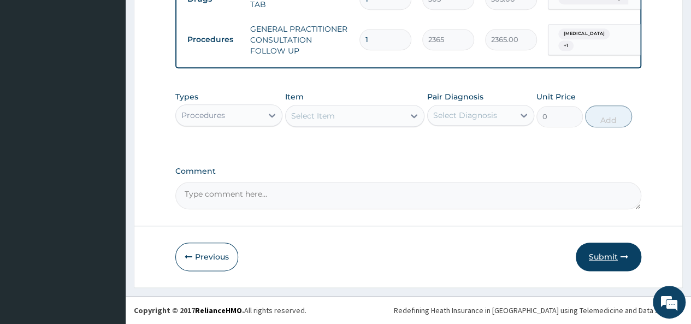
click at [602, 259] on button "Submit" at bounding box center [609, 257] width 66 height 28
click at [608, 251] on button "Submit" at bounding box center [609, 257] width 66 height 28
click at [617, 261] on button "Submit" at bounding box center [609, 257] width 66 height 28
click at [609, 254] on button "Submit" at bounding box center [609, 257] width 66 height 28
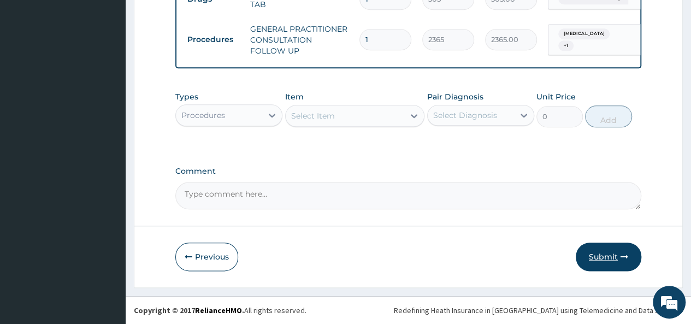
click at [609, 254] on button "Submit" at bounding box center [609, 257] width 66 height 28
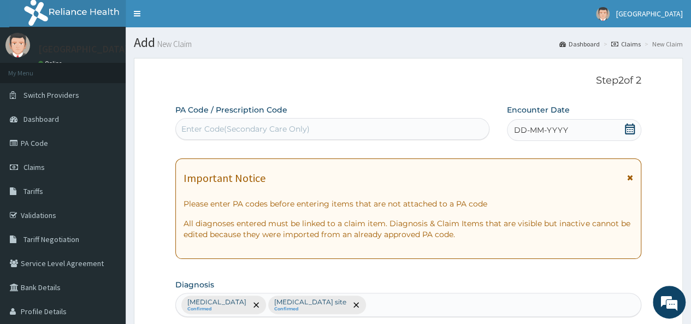
scroll to position [1, 0]
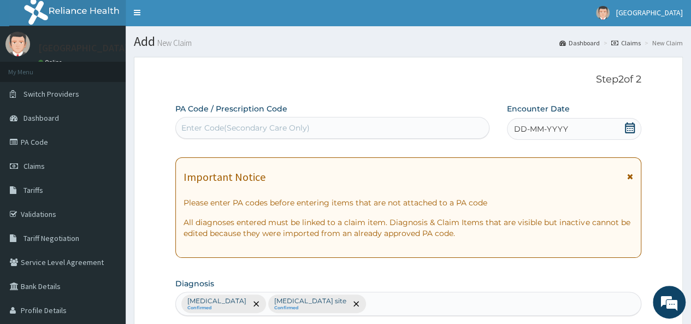
click at [547, 128] on span "DD-MM-YYYY" at bounding box center [541, 128] width 54 height 11
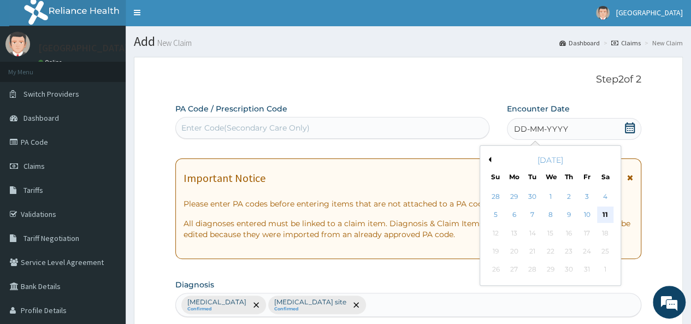
click at [603, 209] on div "11" at bounding box center [605, 215] width 16 height 16
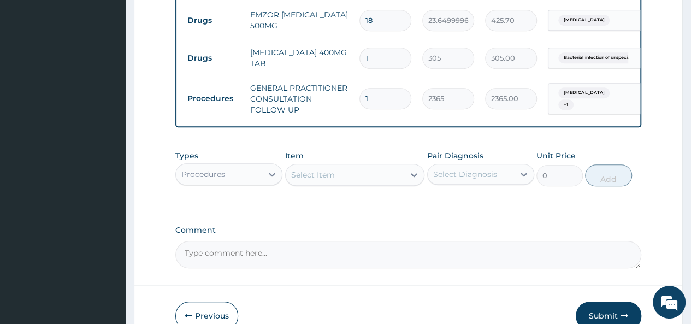
scroll to position [538, 0]
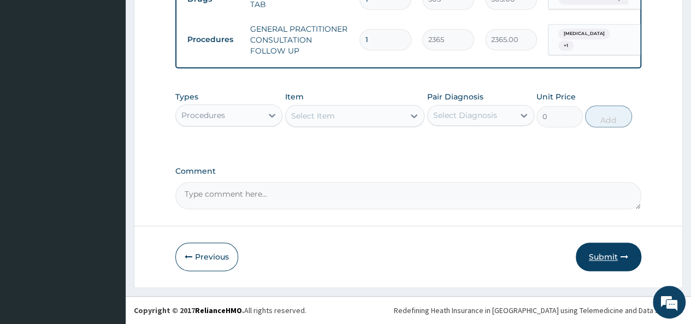
click at [610, 263] on button "Submit" at bounding box center [609, 257] width 66 height 28
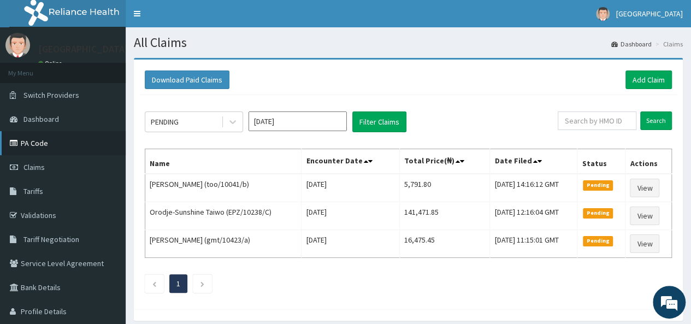
click at [64, 151] on link "PA Code" at bounding box center [63, 143] width 126 height 24
click at [631, 76] on link "Add Claim" at bounding box center [649, 79] width 46 height 19
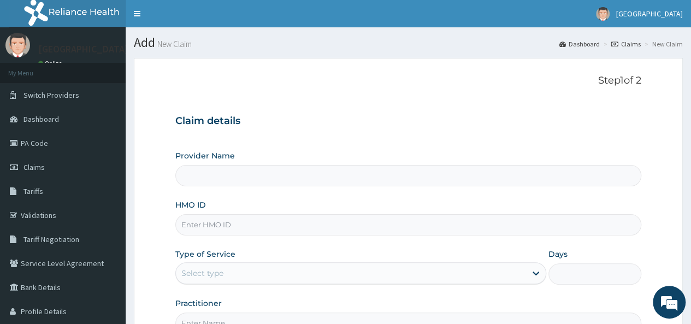
type input "[GEOGRAPHIC_DATA]"
click at [318, 170] on input "[GEOGRAPHIC_DATA]" at bounding box center [408, 175] width 466 height 21
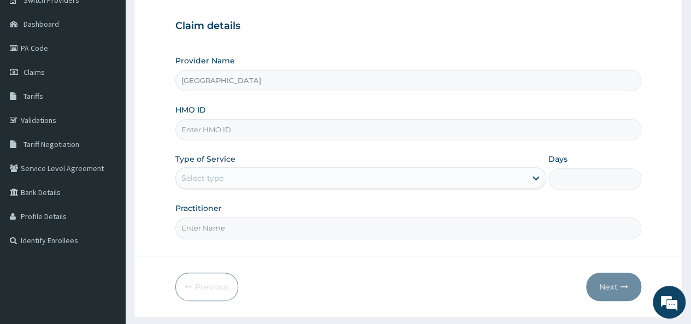
scroll to position [96, 0]
click at [473, 131] on input "HMO ID" at bounding box center [408, 129] width 466 height 21
type input "eln/10572"
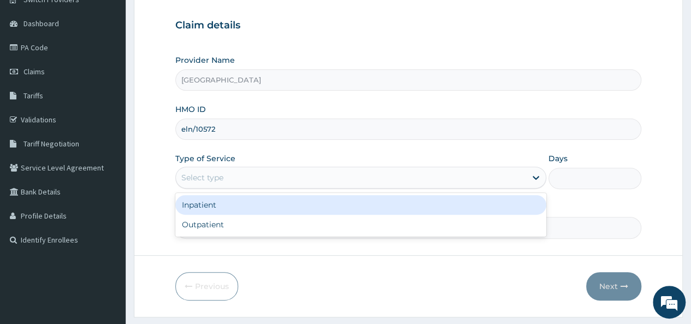
click at [201, 169] on div "Select type" at bounding box center [351, 177] width 350 height 17
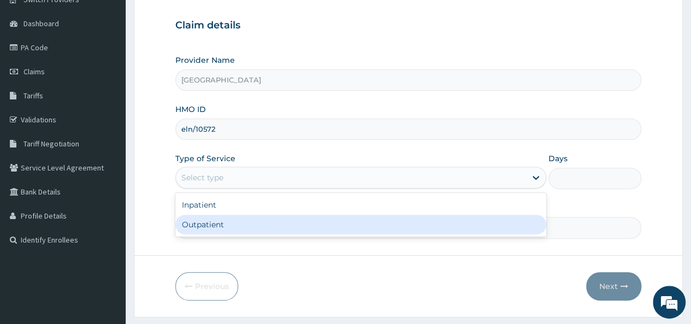
click at [197, 223] on div "Outpatient" at bounding box center [360, 225] width 371 height 20
type input "1"
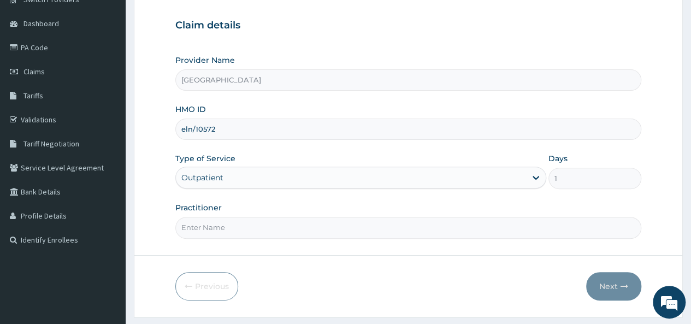
click at [197, 223] on input "Practitioner" at bounding box center [408, 227] width 466 height 21
type input "Dr Akor"
click at [605, 282] on button "Next" at bounding box center [613, 286] width 55 height 28
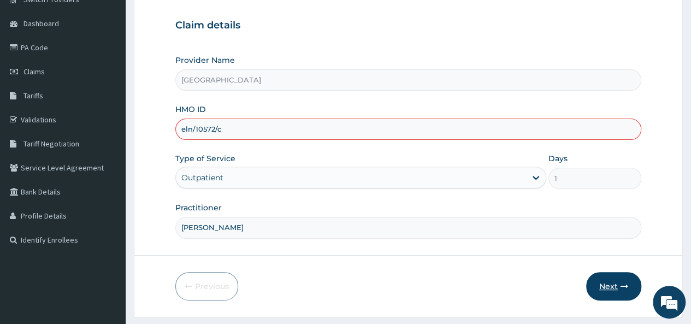
type input "eln/10572/c"
click at [614, 285] on button "Next" at bounding box center [613, 286] width 55 height 28
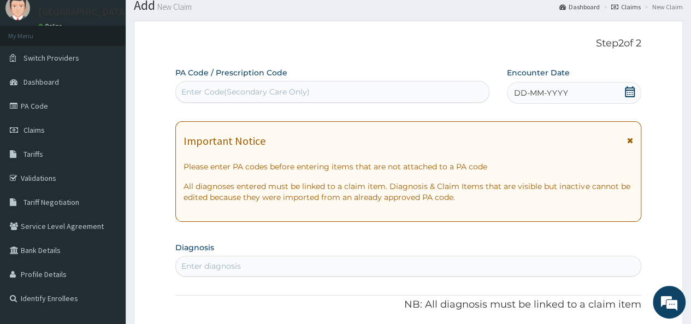
scroll to position [34, 0]
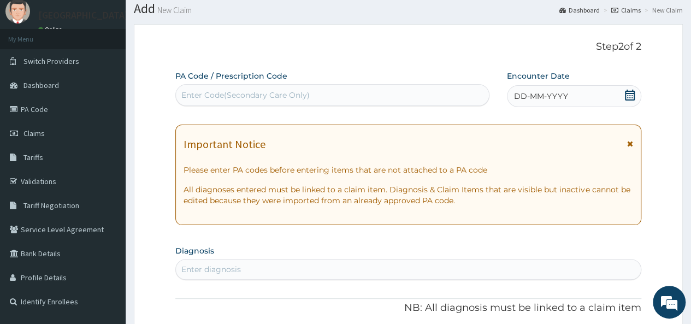
click at [454, 96] on div "Enter Code(Secondary Care Only)" at bounding box center [332, 94] width 313 height 17
paste input "PA/147A00"
type input "PA/147A00"
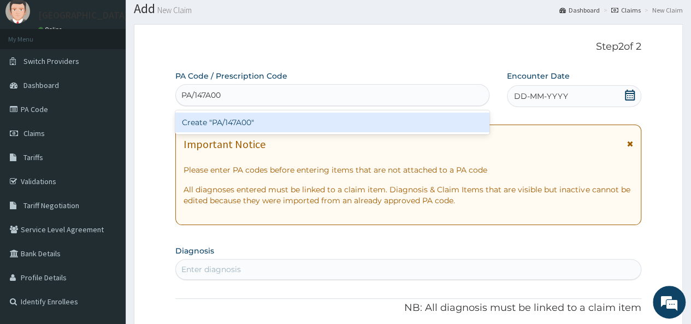
click at [338, 117] on div "Create "PA/147A00"" at bounding box center [332, 123] width 314 height 20
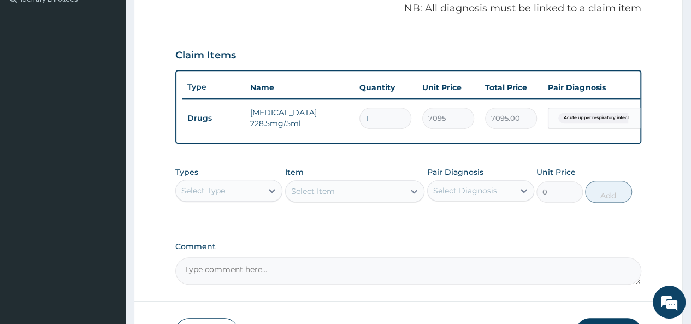
scroll to position [338, 0]
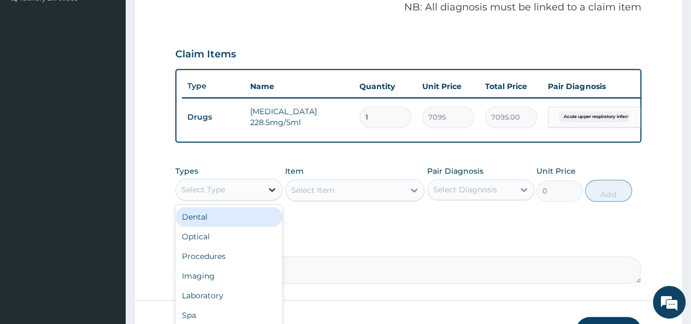
click at [274, 192] on icon at bounding box center [272, 189] width 11 height 11
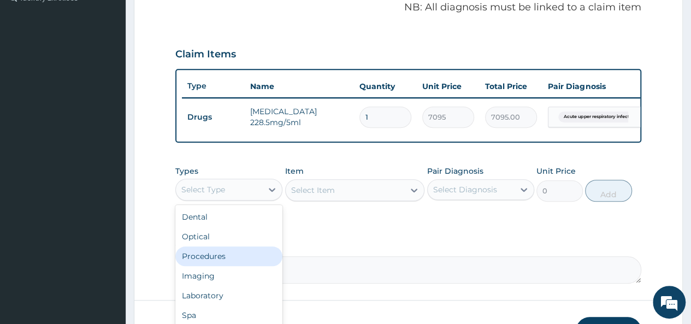
scroll to position [419, 0]
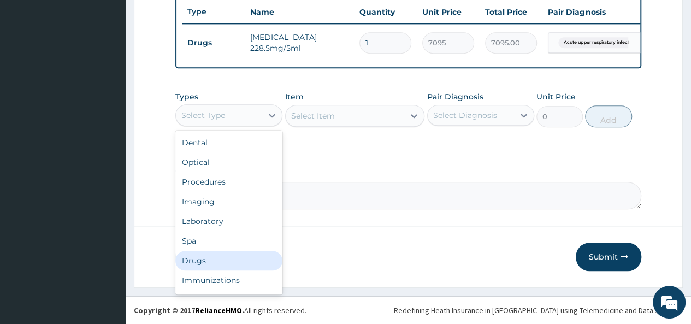
click at [219, 261] on div "Drugs" at bounding box center [228, 261] width 107 height 20
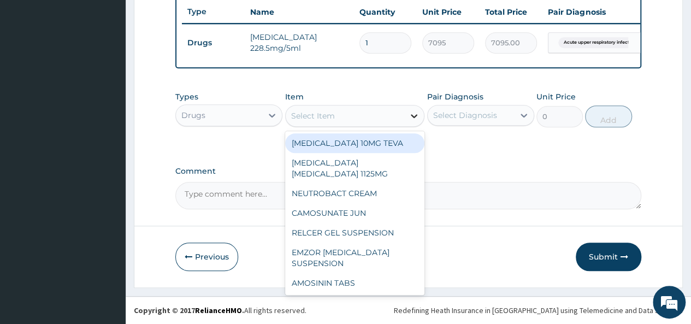
click at [414, 114] on icon at bounding box center [414, 115] width 11 height 11
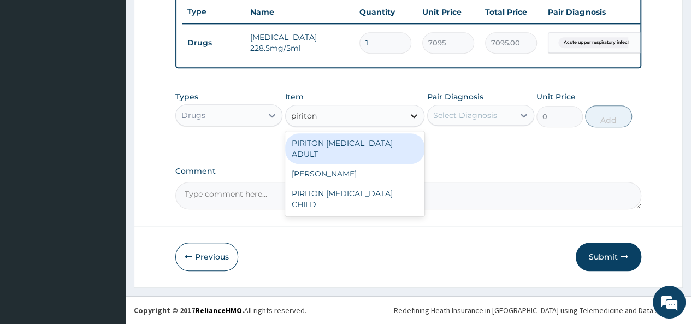
type input "piriton"
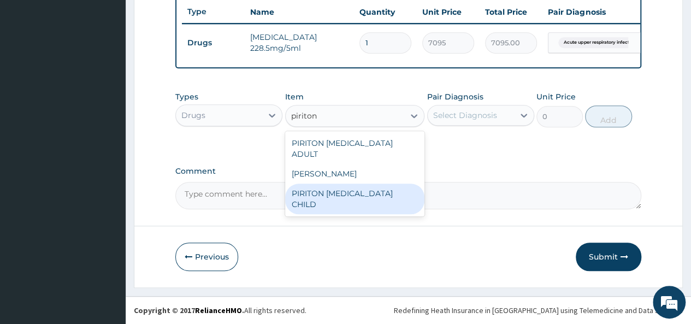
click at [362, 184] on div "PIRITON [MEDICAL_DATA] CHILD" at bounding box center [355, 199] width 140 height 31
type input "1182.5"
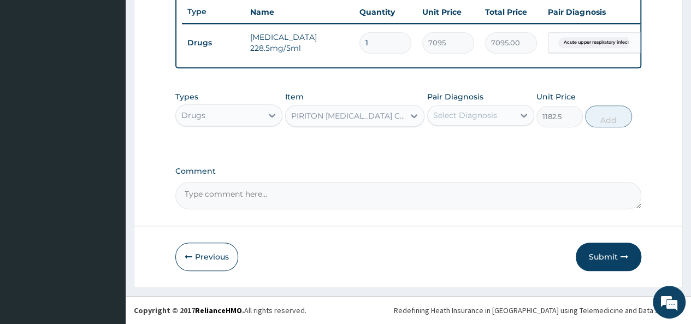
click at [514, 120] on div "Select Diagnosis" at bounding box center [471, 115] width 86 height 17
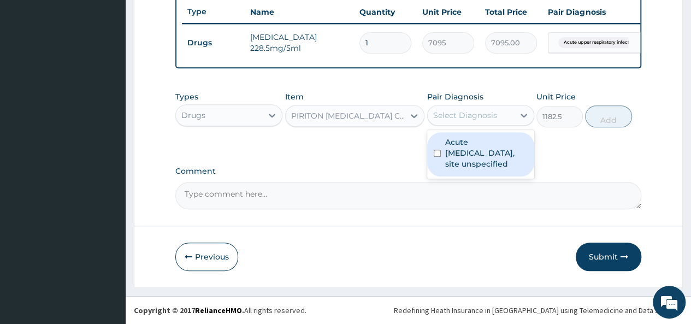
click at [434, 151] on input "checkbox" at bounding box center [437, 153] width 7 height 7
checkbox input "true"
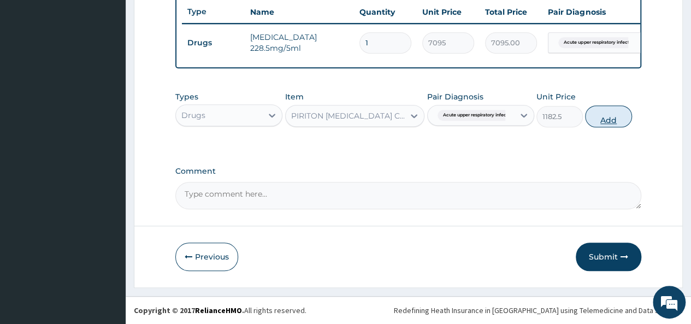
click at [610, 113] on button "Add" at bounding box center [608, 116] width 46 height 22
type input "0"
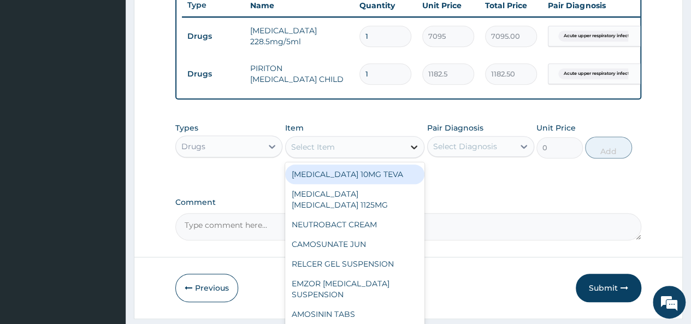
click at [408, 157] on div at bounding box center [414, 147] width 20 height 20
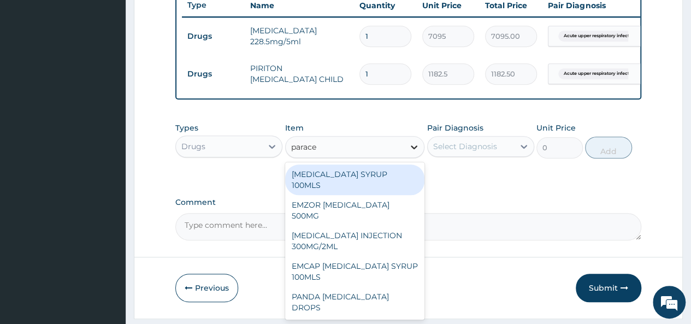
type input "paracet"
click at [370, 184] on div "[MEDICAL_DATA] SYRUP 100MLS" at bounding box center [355, 179] width 140 height 31
type input "709.5"
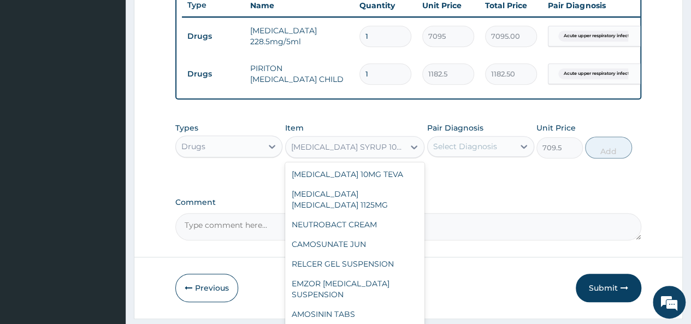
click at [398, 152] on div "[MEDICAL_DATA] SYRUP 100MLS" at bounding box center [348, 147] width 115 height 11
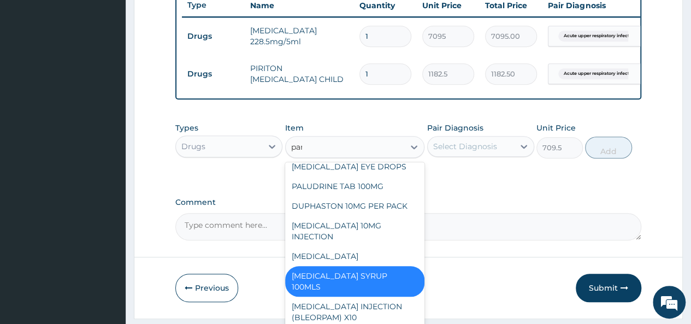
scroll to position [0, 0]
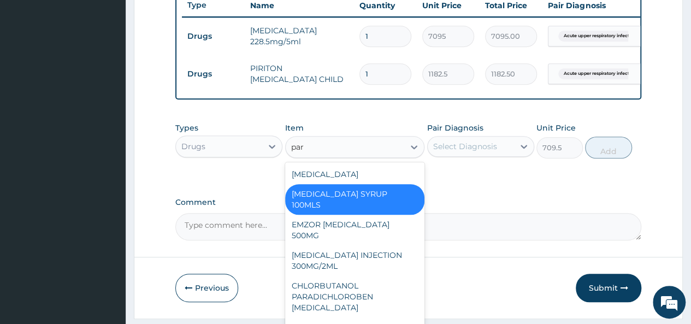
type input "para"
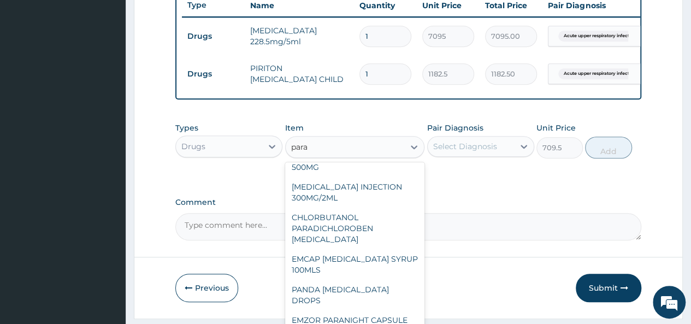
scroll to position [74, 0]
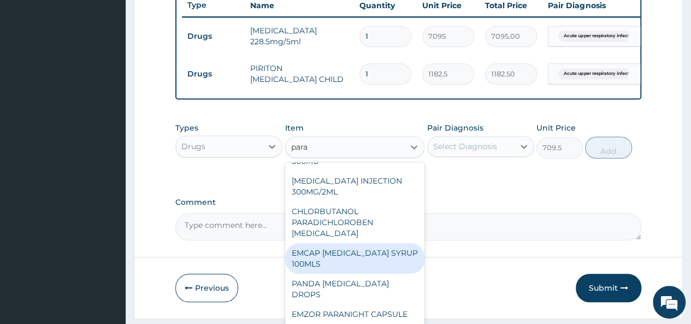
click at [373, 270] on div "EMCAP [MEDICAL_DATA] SYRUP 100MLS" at bounding box center [355, 258] width 140 height 31
type input "591.25"
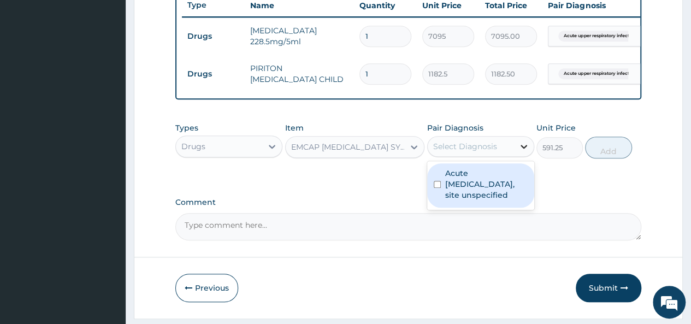
click at [523, 149] on icon at bounding box center [524, 147] width 7 height 4
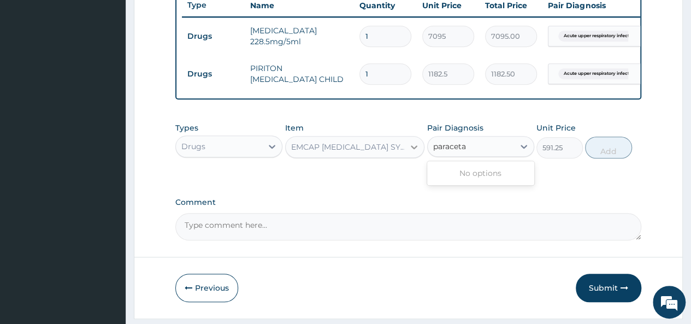
type input "paraceta"
click at [414, 149] on icon at bounding box center [414, 147] width 7 height 4
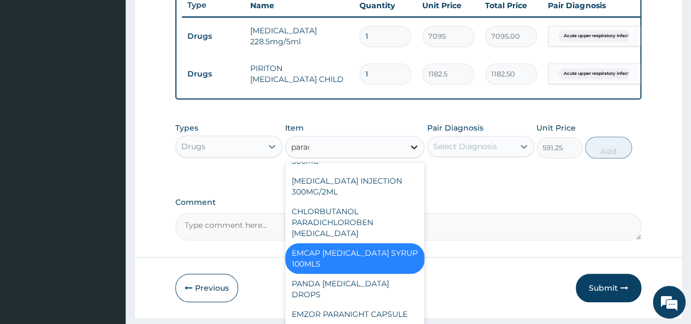
scroll to position [0, 0]
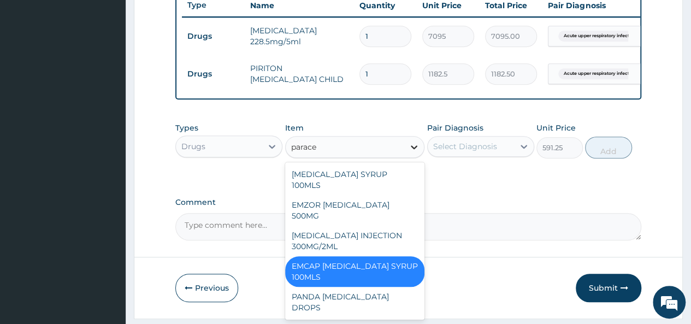
type input "paracet"
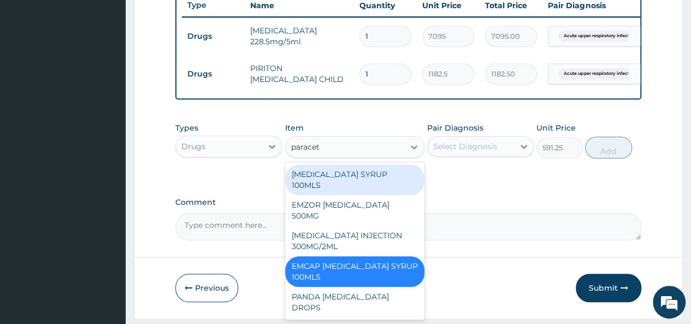
click at [370, 189] on div "[MEDICAL_DATA] SYRUP 100MLS" at bounding box center [355, 179] width 140 height 31
type input "709.5"
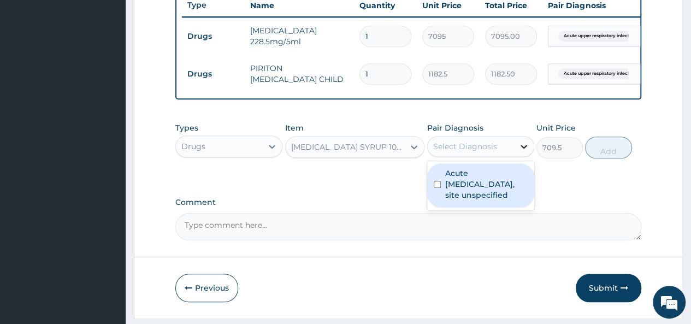
click at [517, 154] on div at bounding box center [524, 147] width 20 height 20
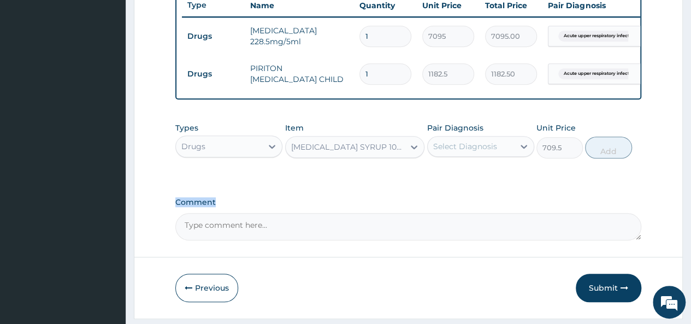
drag, startPoint x: 641, startPoint y: 181, endPoint x: 696, endPoint y: 204, distance: 59.3
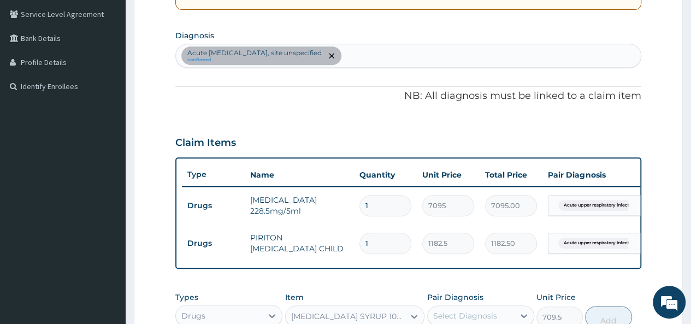
scroll to position [222, 0]
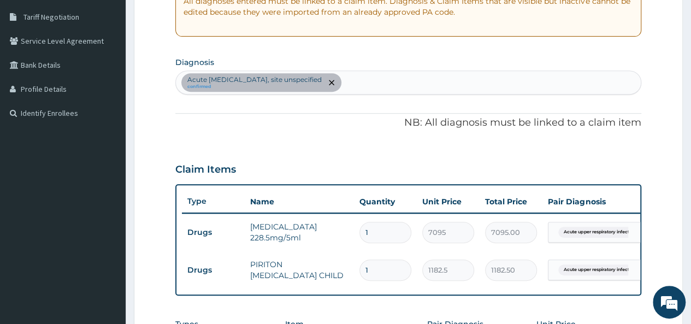
click at [413, 79] on div "Acute [MEDICAL_DATA], site unspecified confirmed" at bounding box center [408, 82] width 465 height 23
type input "[MEDICAL_DATA]"
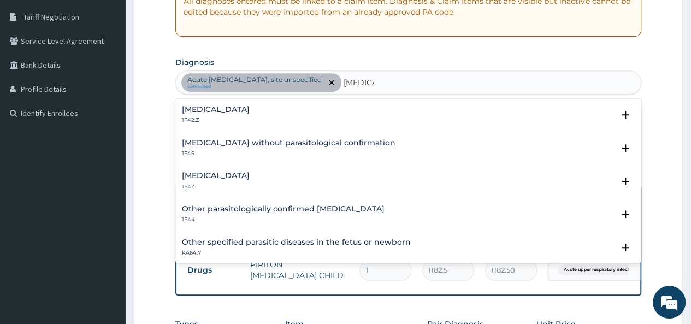
click at [266, 176] on div "Malaria, unspecified 1F4Z" at bounding box center [408, 181] width 453 height 19
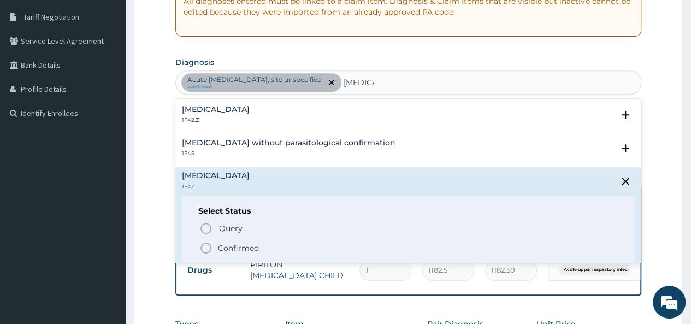
click at [203, 249] on icon "status option filled" at bounding box center [205, 248] width 13 height 13
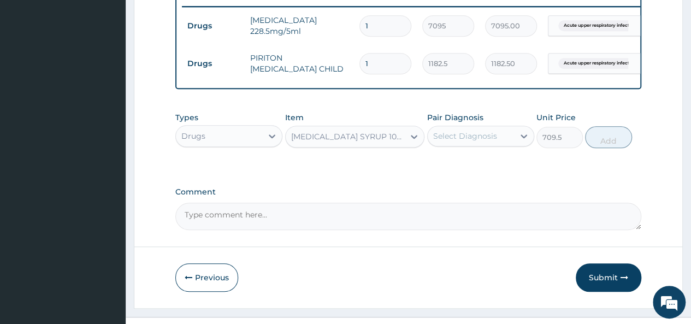
scroll to position [432, 0]
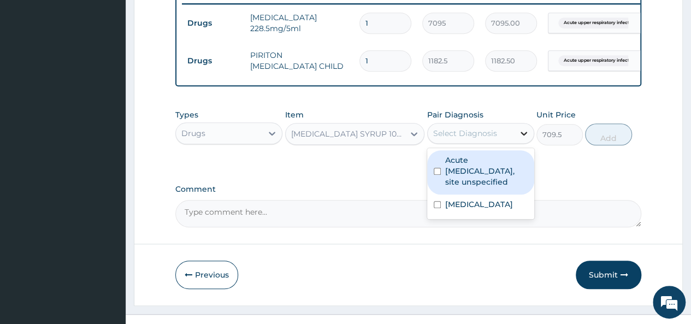
click at [530, 142] on div at bounding box center [524, 133] width 20 height 20
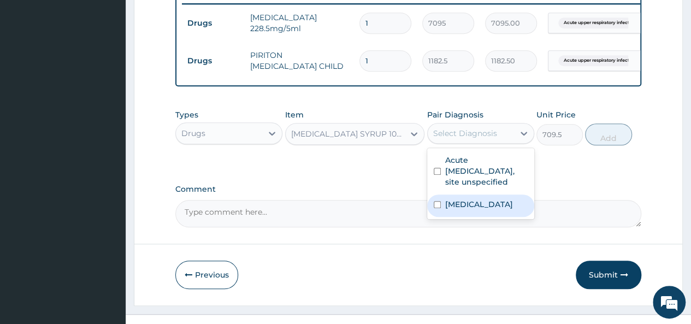
click at [434, 208] on input "checkbox" at bounding box center [437, 204] width 7 height 7
checkbox input "true"
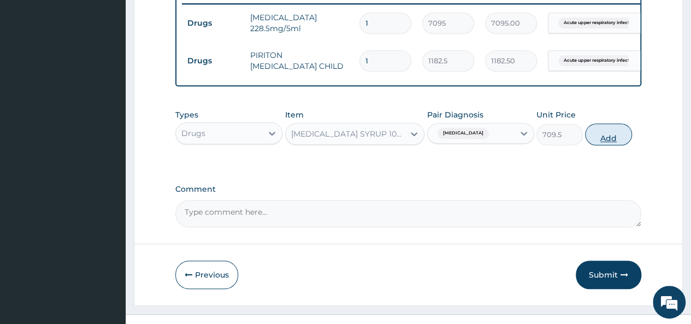
click at [612, 139] on button "Add" at bounding box center [608, 134] width 46 height 22
type input "0"
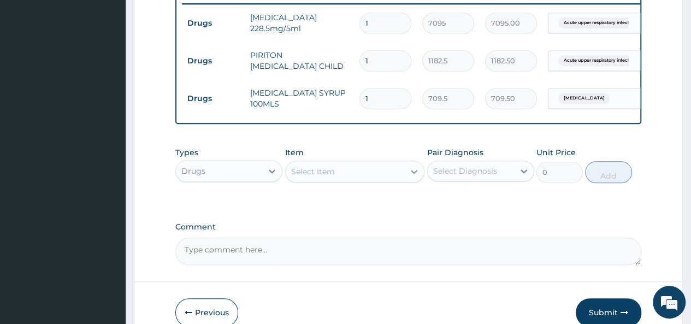
click at [411, 177] on icon at bounding box center [414, 171] width 11 height 11
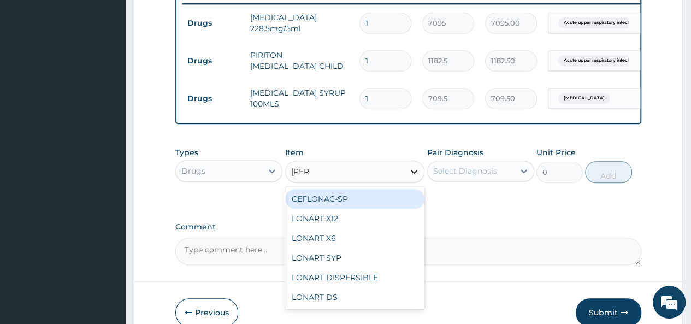
type input "lonar"
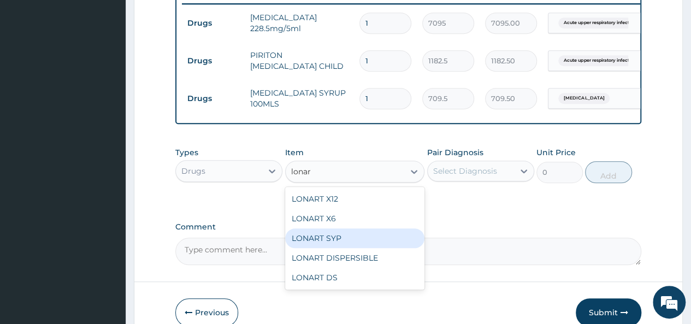
click at [340, 241] on div "LONART SYP" at bounding box center [355, 238] width 140 height 20
type input "2719.75"
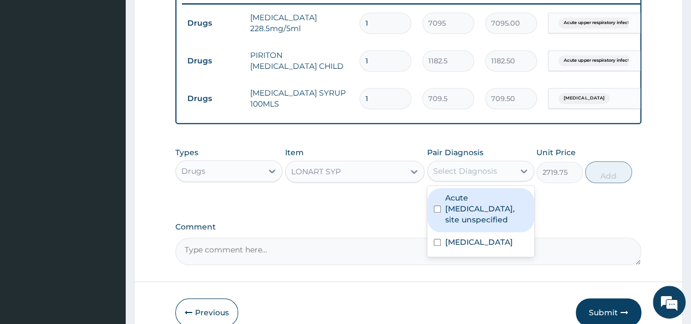
click at [504, 178] on div "Select Diagnosis" at bounding box center [471, 170] width 86 height 17
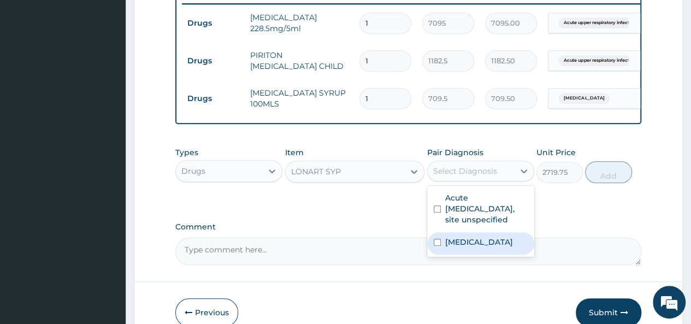
click at [438, 246] on input "checkbox" at bounding box center [437, 242] width 7 height 7
checkbox input "true"
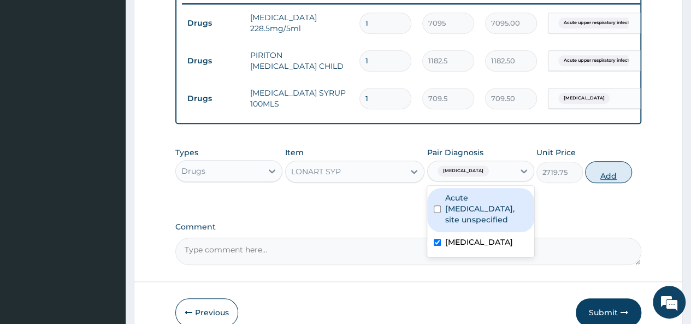
click at [613, 182] on button "Add" at bounding box center [608, 172] width 46 height 22
type input "0"
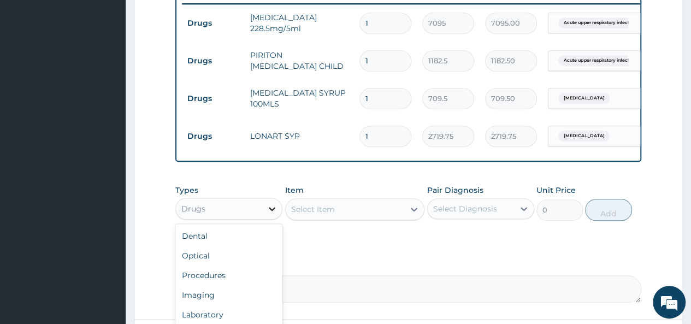
click at [273, 214] on icon at bounding box center [272, 208] width 11 height 11
click at [235, 280] on div "Procedures" at bounding box center [228, 276] width 107 height 20
click at [416, 215] on icon at bounding box center [414, 209] width 11 height 11
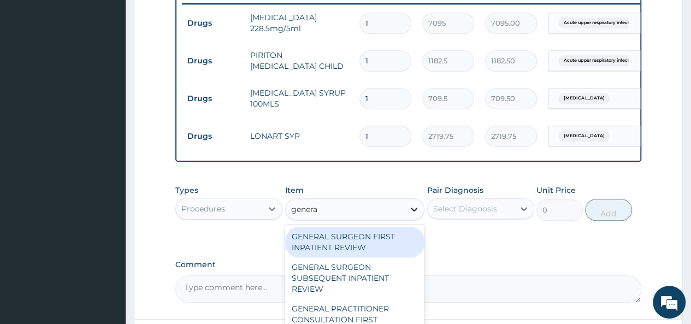
type input "general"
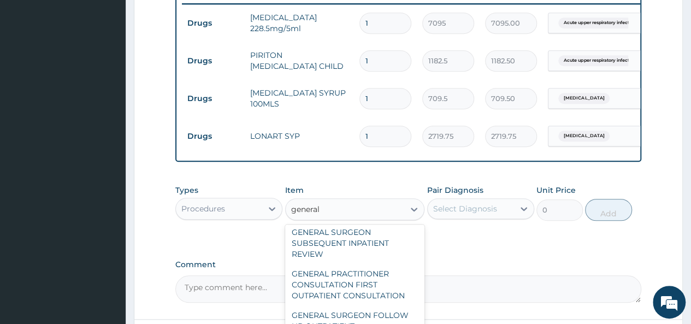
scroll to position [57, 0]
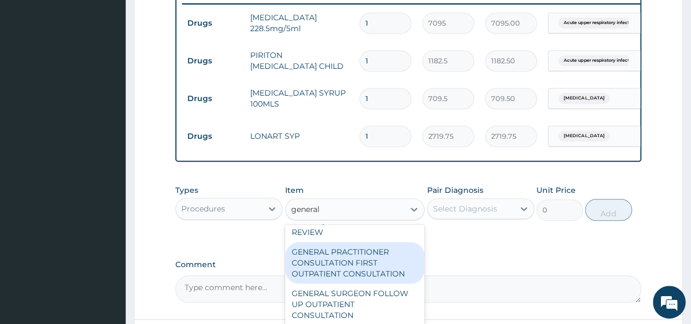
click at [375, 280] on div "GENERAL PRACTITIONER CONSULTATION FIRST OUTPATIENT CONSULTATION" at bounding box center [355, 263] width 140 height 42
type input "3547.5"
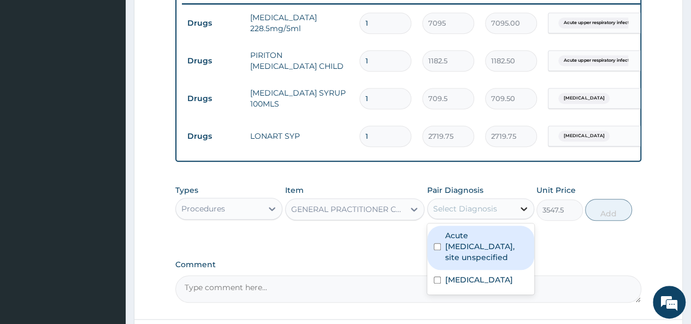
click at [522, 214] on icon at bounding box center [524, 208] width 11 height 11
click at [436, 249] on div "Acute [MEDICAL_DATA], site unspecified" at bounding box center [480, 248] width 107 height 44
checkbox input "true"
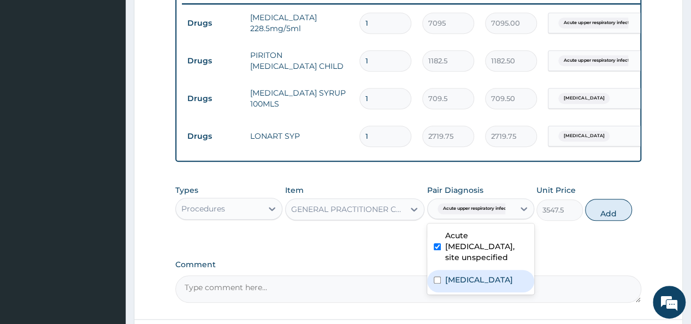
click at [436, 284] on input "checkbox" at bounding box center [437, 279] width 7 height 7
checkbox input "true"
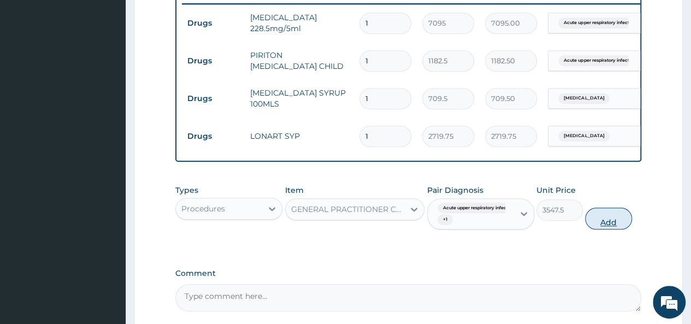
click at [623, 225] on button "Add" at bounding box center [608, 219] width 46 height 22
type input "0"
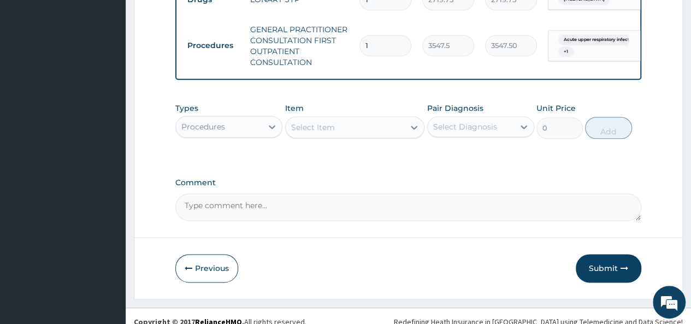
scroll to position [576, 0]
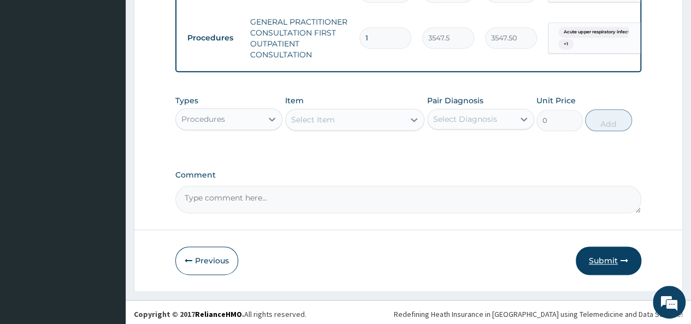
click at [614, 264] on button "Submit" at bounding box center [609, 260] width 66 height 28
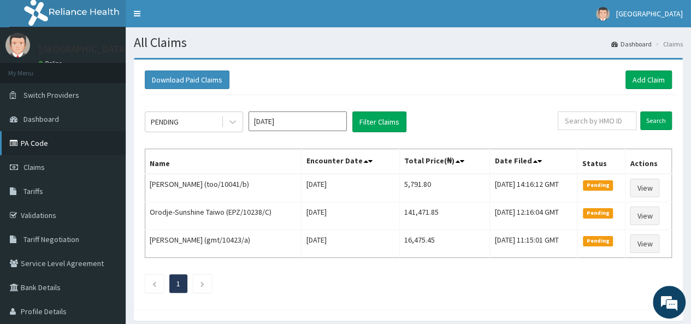
click at [49, 149] on link "PA Code" at bounding box center [63, 143] width 126 height 24
click at [642, 81] on link "Add Claim" at bounding box center [649, 79] width 46 height 19
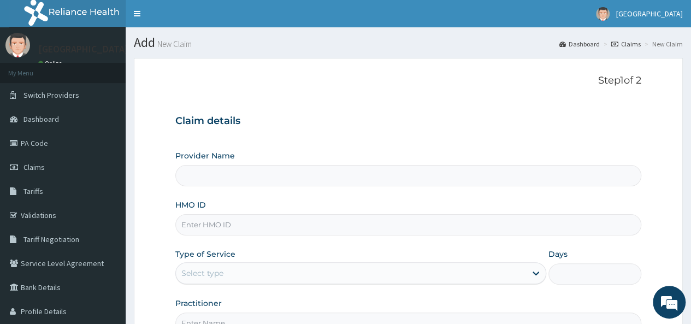
click at [244, 172] on input "Provider Name" at bounding box center [408, 175] width 466 height 21
type input "[GEOGRAPHIC_DATA]"
click at [222, 219] on input "HMO ID" at bounding box center [408, 224] width 466 height 21
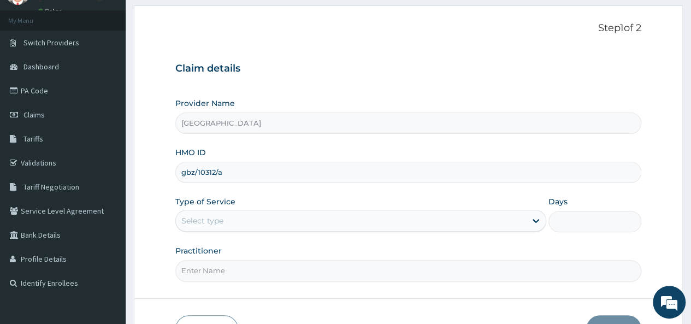
scroll to position [63, 0]
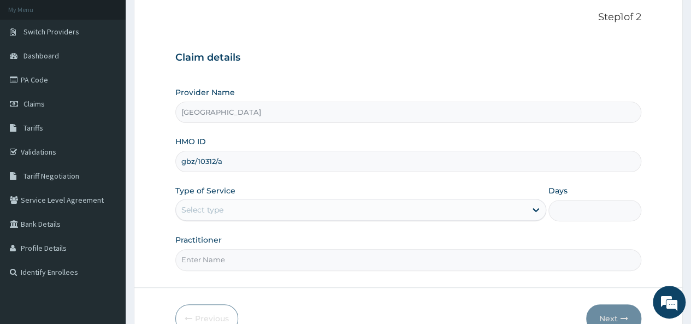
type input "gbz/10312/a"
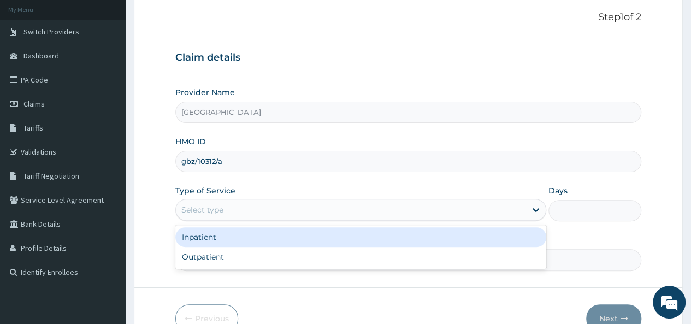
click at [379, 210] on div "Select type" at bounding box center [351, 209] width 350 height 17
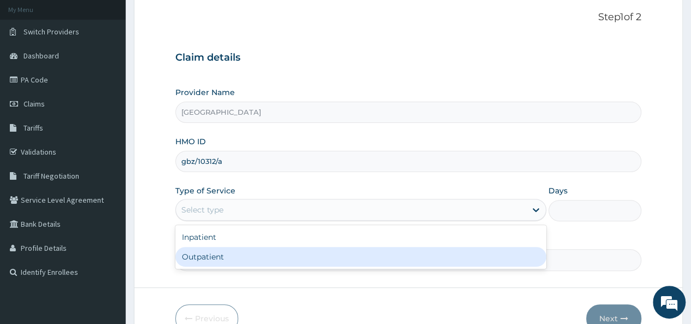
click at [244, 260] on div "Outpatient" at bounding box center [360, 257] width 371 height 20
type input "1"
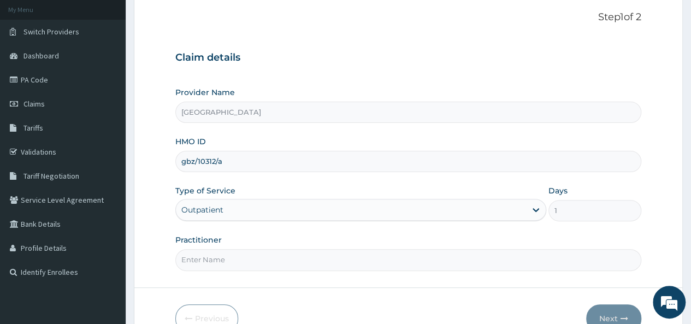
click at [244, 260] on input "Practitioner" at bounding box center [408, 259] width 466 height 21
type input "[PERSON_NAME]"
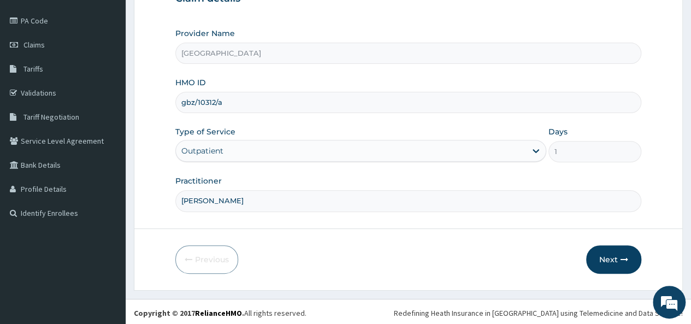
scroll to position [122, 0]
click at [617, 266] on button "Next" at bounding box center [613, 259] width 55 height 28
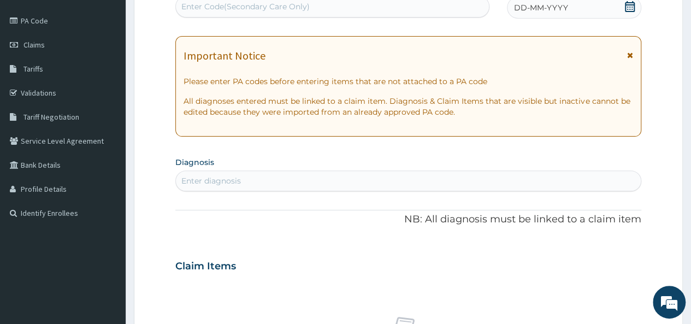
click at [452, 7] on div "Enter Code(Secondary Care Only)" at bounding box center [332, 6] width 313 height 17
paste input "PA/1CE894"
type input "PA/1CE894"
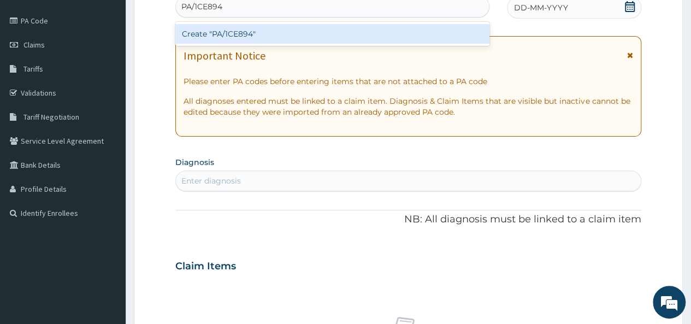
click at [318, 27] on div "Create "PA/1CE894"" at bounding box center [332, 34] width 314 height 20
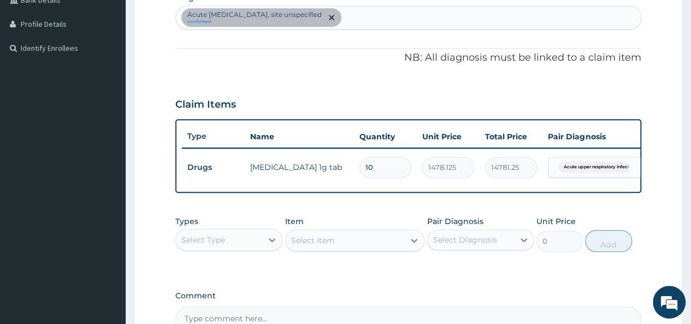
scroll to position [308, 0]
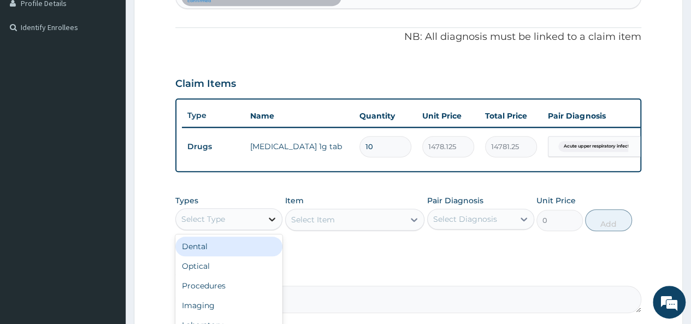
click at [268, 222] on icon at bounding box center [272, 219] width 11 height 11
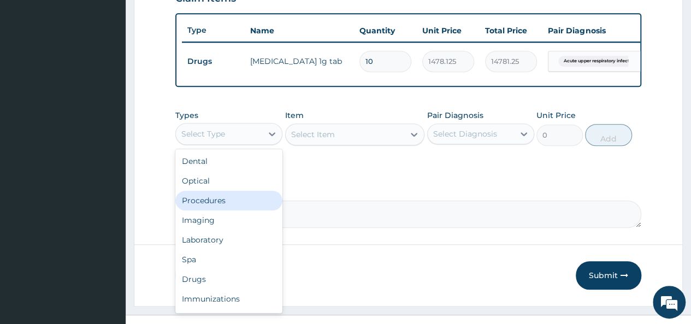
scroll to position [419, 0]
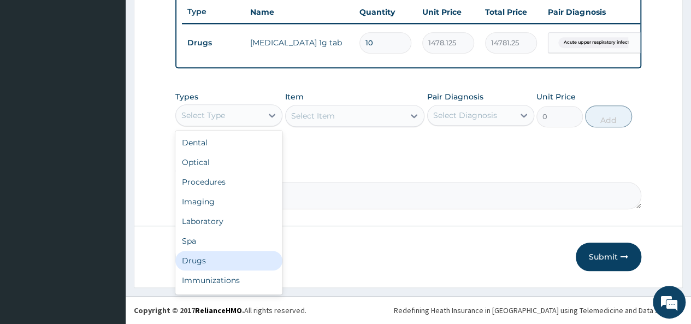
click at [215, 263] on div "Drugs" at bounding box center [228, 261] width 107 height 20
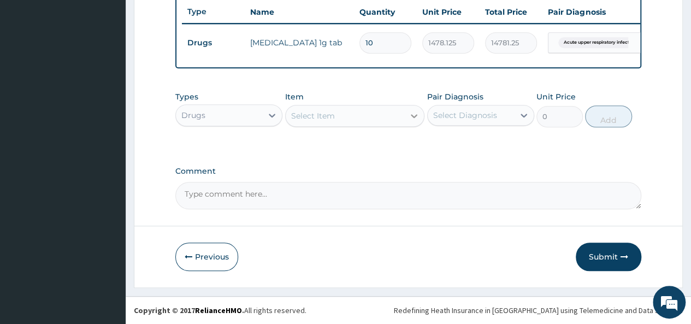
click at [413, 119] on icon at bounding box center [414, 115] width 11 height 11
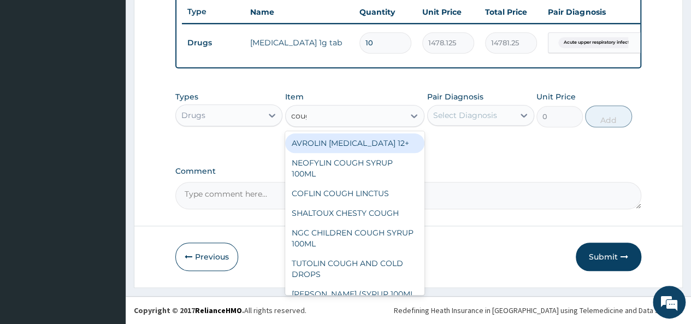
type input "cough"
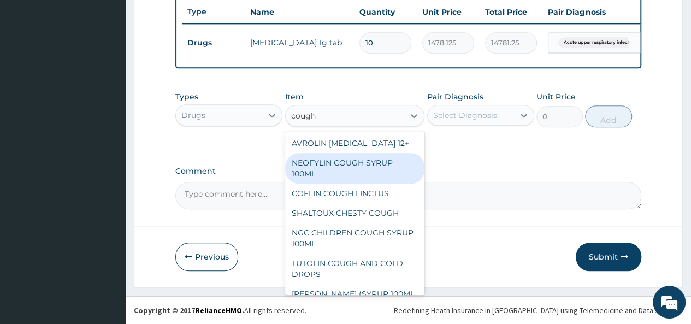
click at [369, 168] on div "NEOFYLIN COUGH SYRUP 100ML" at bounding box center [355, 168] width 140 height 31
type input "1419"
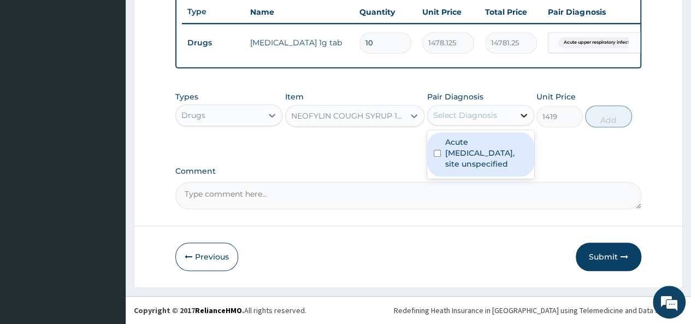
click at [520, 114] on icon at bounding box center [524, 115] width 11 height 11
click at [402, 116] on div "NEOFYLIN COUGH SYRUP 100ML" at bounding box center [348, 115] width 115 height 11
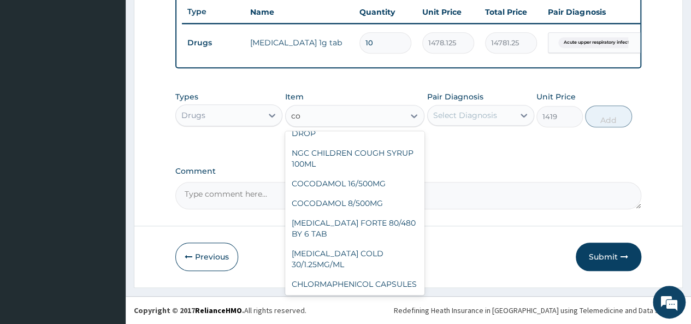
scroll to position [0, 0]
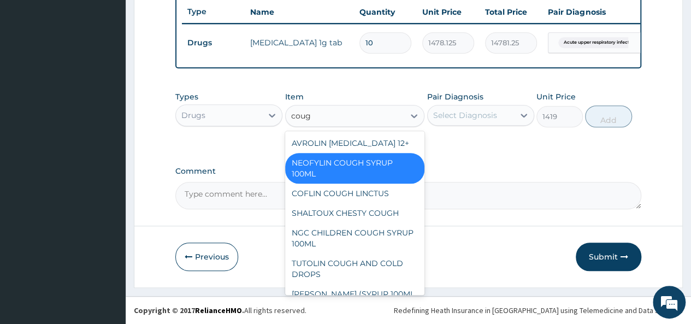
type input "cough"
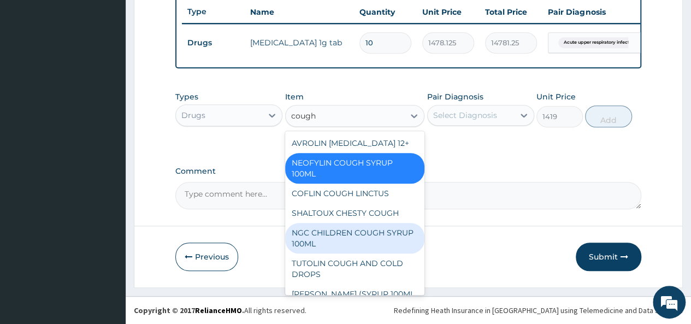
click at [372, 236] on div "NGC CHILDREN COUGH SYRUP 100ML" at bounding box center [355, 238] width 140 height 31
type input "1182.5"
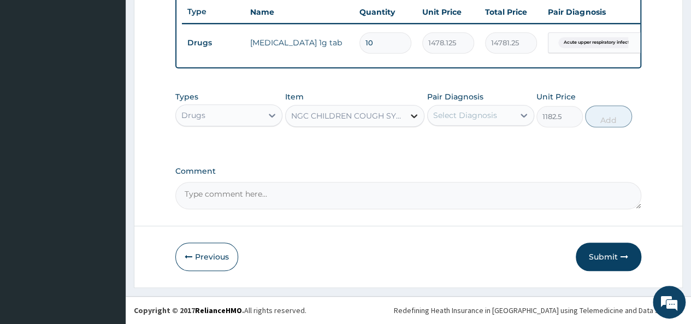
click at [416, 116] on icon at bounding box center [414, 116] width 7 height 4
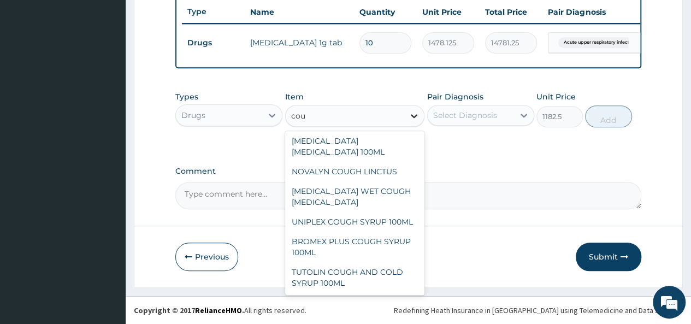
scroll to position [27, 0]
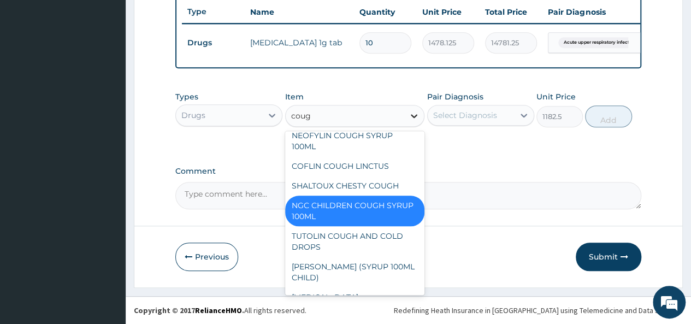
type input "cough"
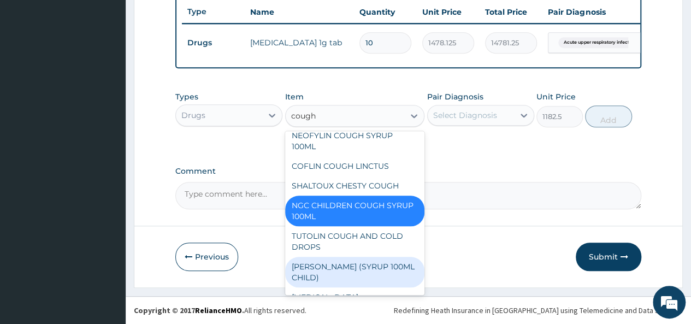
click at [355, 274] on div "[PERSON_NAME] (SYRUP 100ML CHILD)" at bounding box center [355, 272] width 140 height 31
type input "1478.125"
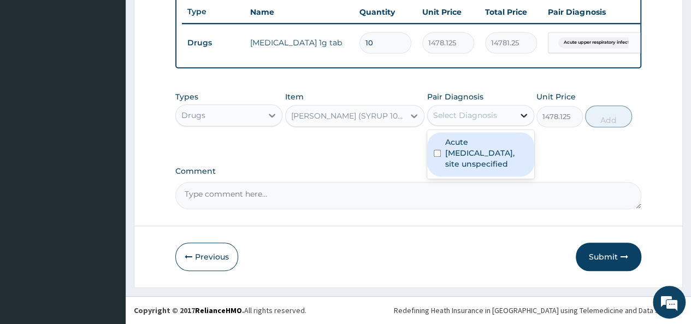
click at [528, 121] on icon at bounding box center [524, 115] width 11 height 11
click at [436, 157] on input "checkbox" at bounding box center [437, 153] width 7 height 7
checkbox input "true"
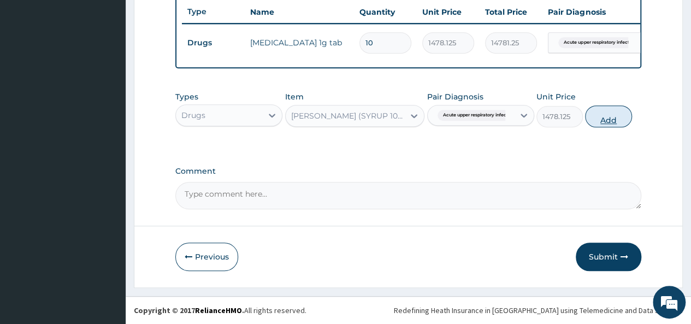
click at [612, 117] on button "Add" at bounding box center [608, 116] width 46 height 22
type input "0"
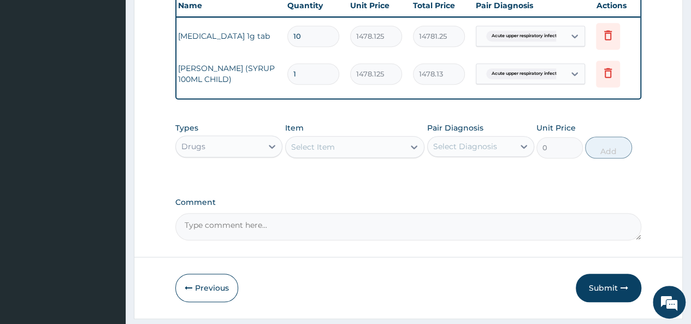
scroll to position [0, 82]
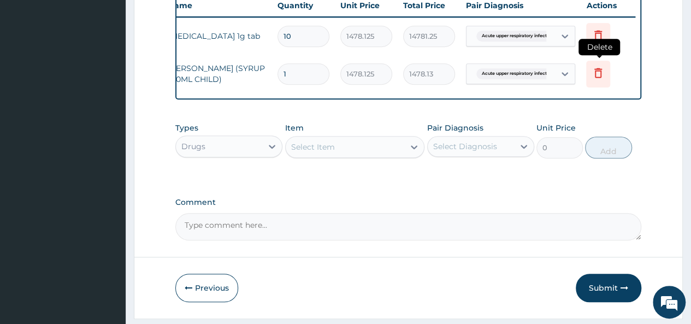
click at [597, 70] on icon at bounding box center [598, 72] width 13 height 13
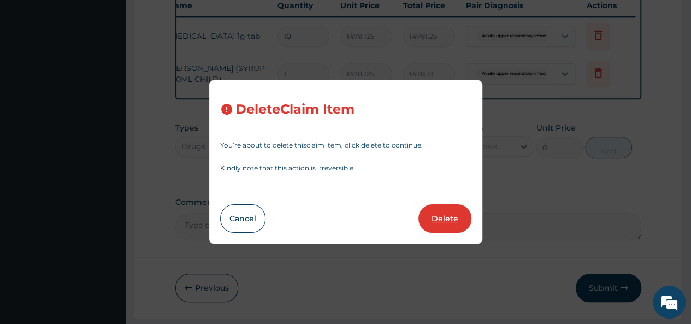
click at [451, 217] on button "Delete" at bounding box center [445, 218] width 53 height 28
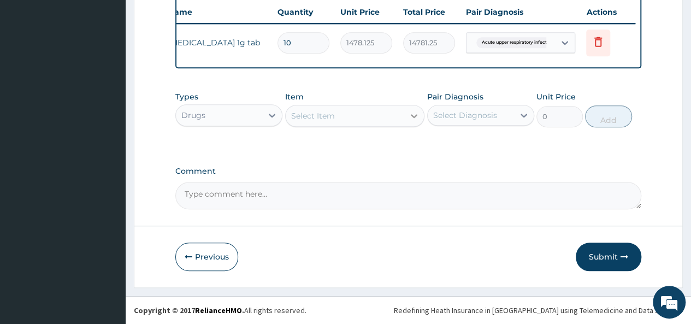
click at [408, 115] on div at bounding box center [414, 116] width 20 height 20
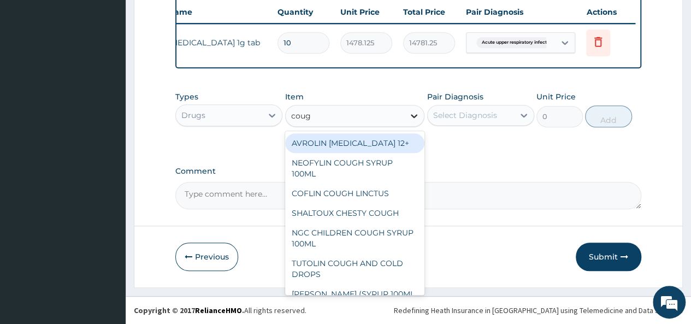
type input "cough"
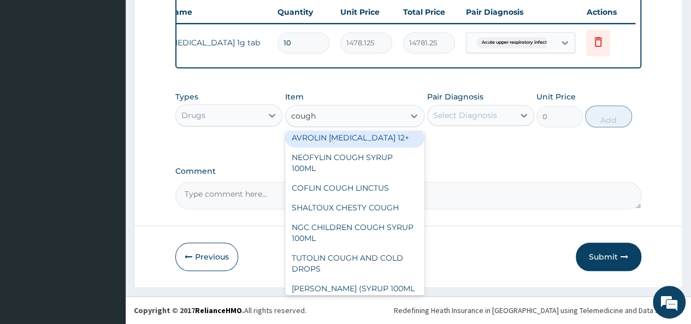
scroll to position [0, 0]
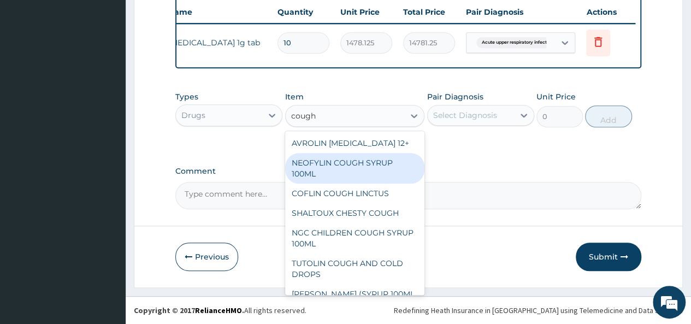
click at [346, 164] on div "NEOFYLIN COUGH SYRUP 100ML" at bounding box center [355, 168] width 140 height 31
type input "1419"
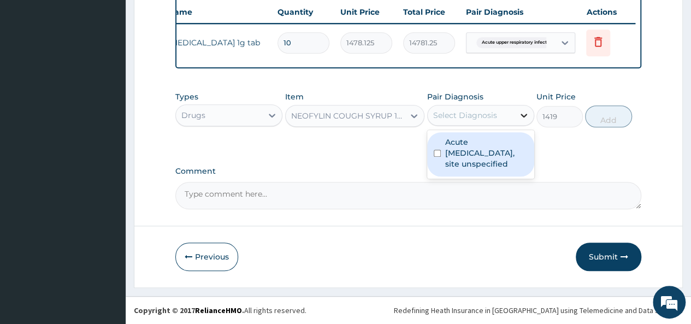
click at [523, 123] on div at bounding box center [524, 115] width 20 height 20
click at [435, 157] on input "checkbox" at bounding box center [437, 153] width 7 height 7
checkbox input "true"
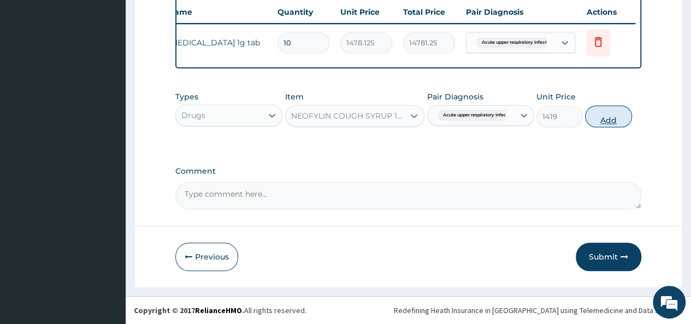
click at [614, 114] on button "Add" at bounding box center [608, 116] width 46 height 22
type input "0"
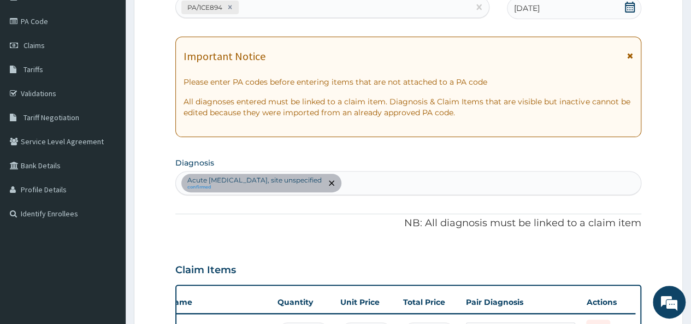
scroll to position [123, 0]
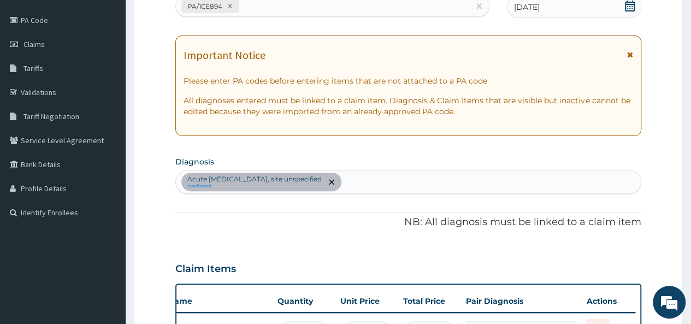
click at [423, 182] on div "Acute [MEDICAL_DATA], site unspecified confirmed" at bounding box center [408, 181] width 465 height 23
type input "[MEDICAL_DATA]"
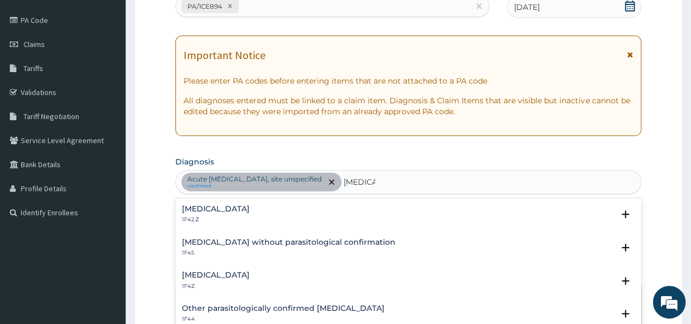
click at [244, 274] on h4 "[MEDICAL_DATA]" at bounding box center [216, 275] width 68 height 8
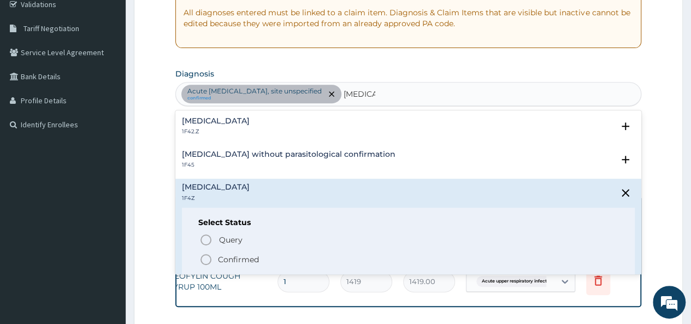
scroll to position [270, 0]
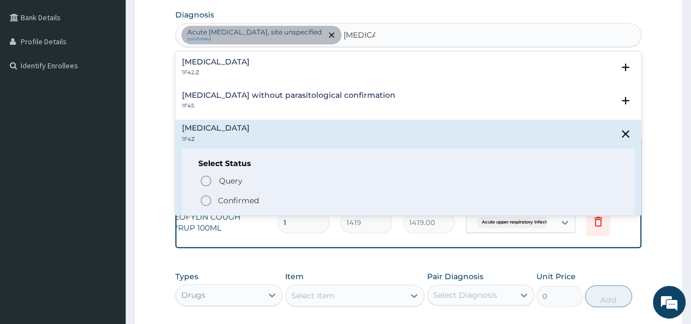
click at [206, 196] on icon "status option filled" at bounding box center [205, 200] width 13 height 13
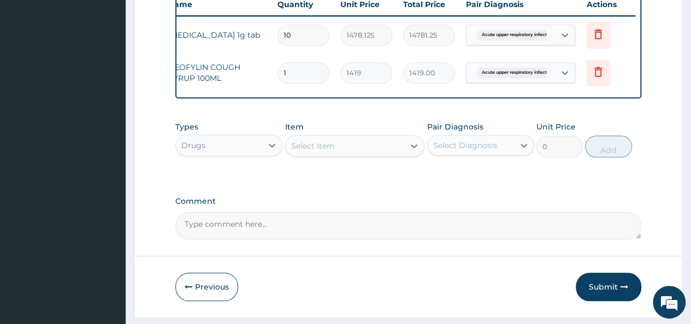
scroll to position [456, 0]
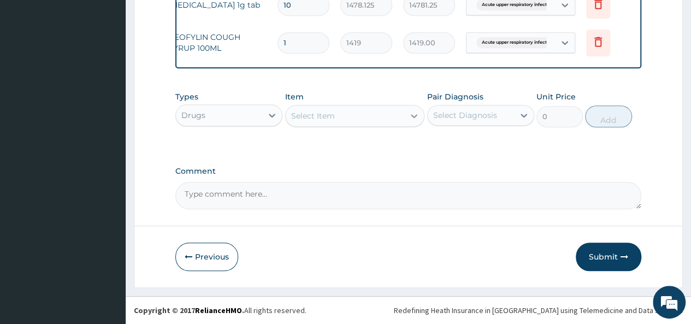
click at [413, 113] on icon at bounding box center [414, 115] width 11 height 11
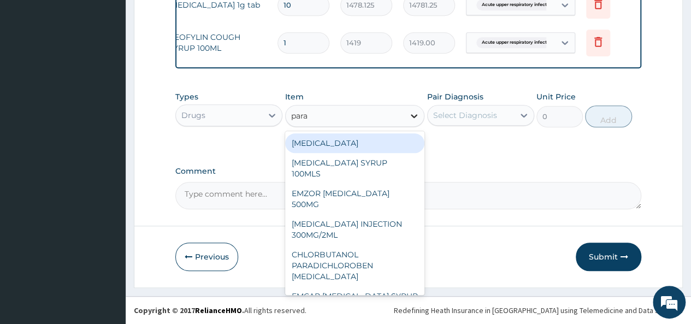
type input "parac"
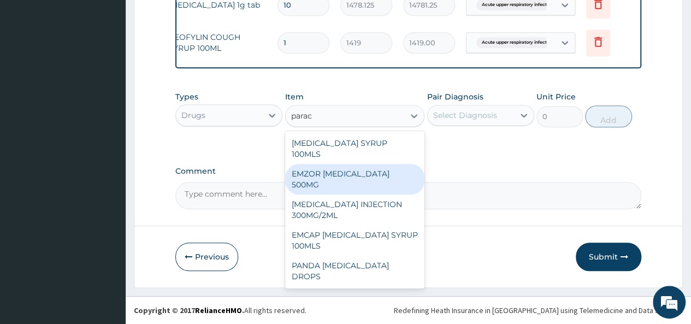
click at [351, 164] on div "EMZOR PARACETAMOL 500MG" at bounding box center [355, 179] width 140 height 31
type input "23.64999961853027"
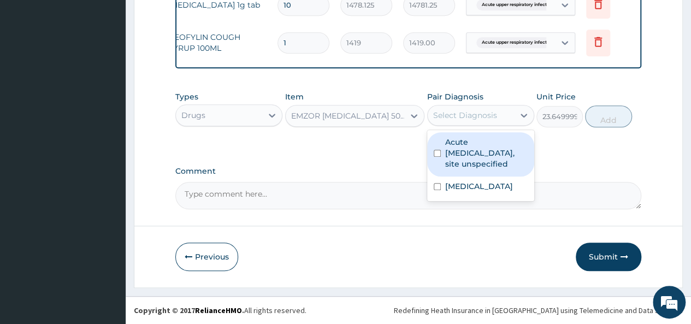
click at [504, 115] on div "Select Diagnosis" at bounding box center [471, 115] width 86 height 17
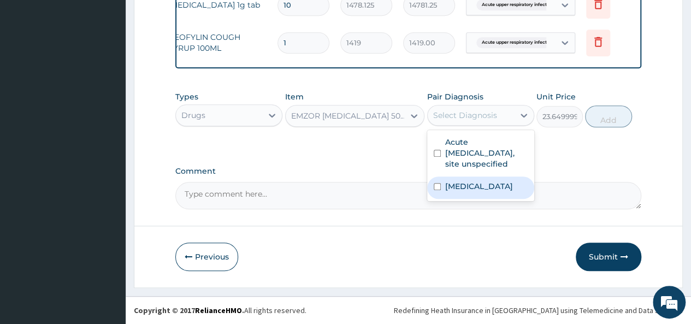
click at [447, 178] on div "Malaria, unspecified" at bounding box center [480, 187] width 107 height 22
checkbox input "true"
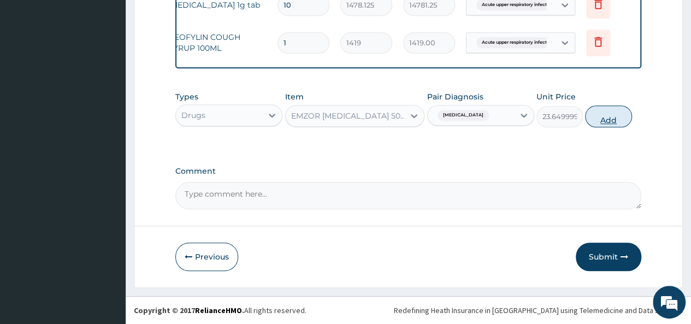
click at [601, 120] on button "Add" at bounding box center [608, 116] width 46 height 22
type input "0"
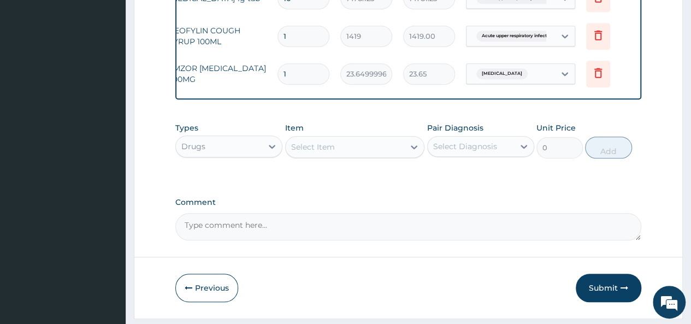
type input "18"
type input "425.70"
type input "18"
click at [413, 152] on icon at bounding box center [414, 147] width 11 height 11
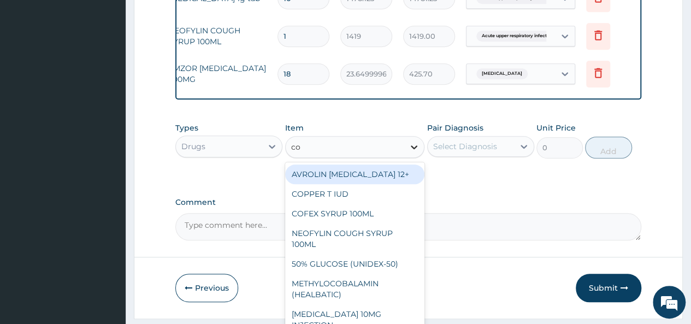
type input "coa"
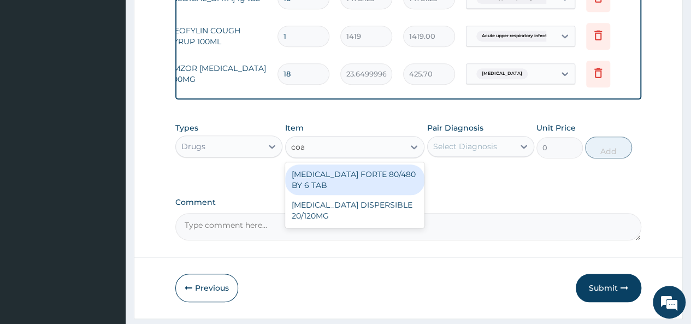
click at [392, 183] on div "COARTEM FORTE 80/480 BY 6 TAB" at bounding box center [355, 179] width 140 height 31
type input "449.3500061035156"
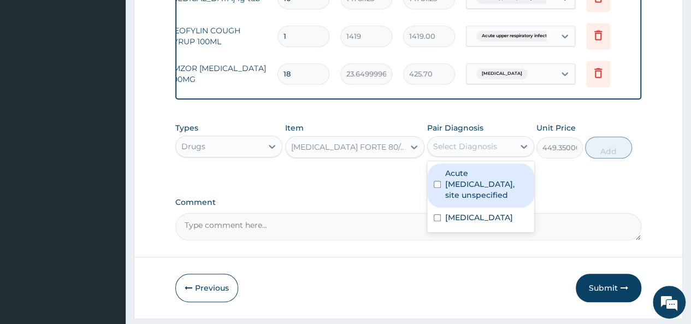
click at [484, 152] on div "Select Diagnosis" at bounding box center [465, 146] width 64 height 11
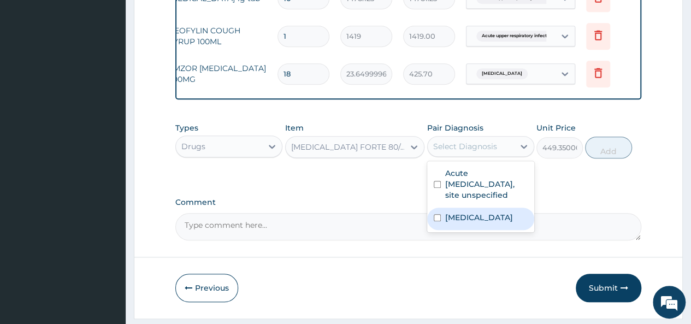
click at [434, 221] on input "checkbox" at bounding box center [437, 217] width 7 height 7
checkbox input "true"
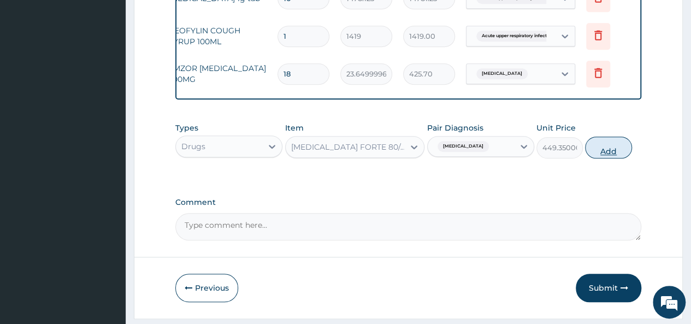
click at [596, 158] on button "Add" at bounding box center [608, 148] width 46 height 22
type input "0"
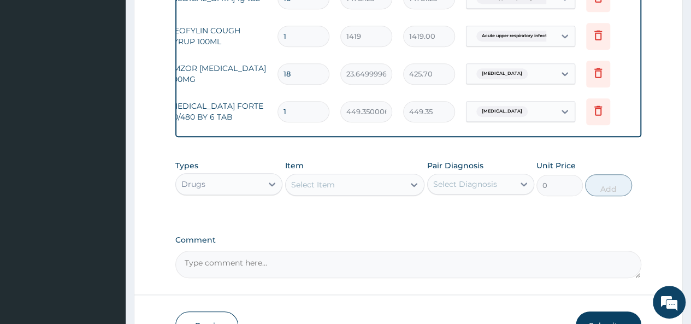
type input "18"
type input "8088.30"
type input "18"
click at [402, 193] on div "Select Item" at bounding box center [345, 184] width 119 height 17
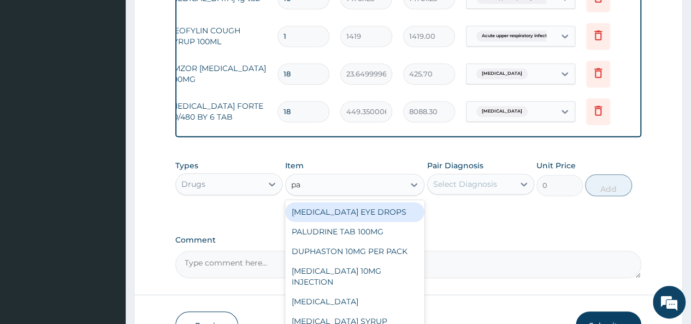
type input "p"
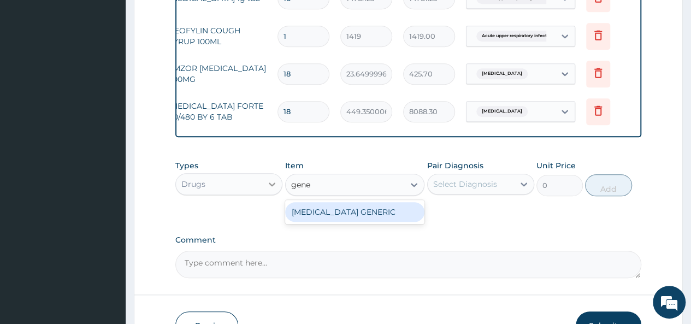
type input "gene"
click at [270, 190] on icon at bounding box center [272, 184] width 11 height 11
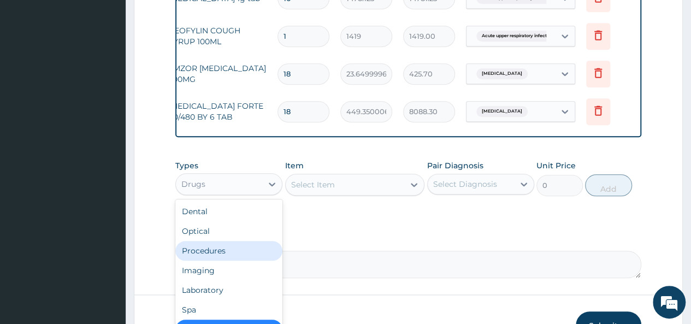
click at [229, 256] on div "Procedures" at bounding box center [228, 251] width 107 height 20
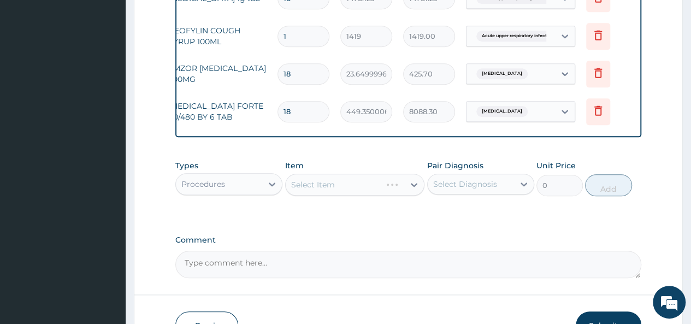
click at [416, 194] on div "Select Item" at bounding box center [355, 185] width 140 height 22
click at [413, 191] on div "Select Item" at bounding box center [355, 185] width 140 height 22
click at [413, 189] on div "Select Item" at bounding box center [355, 185] width 140 height 22
click at [416, 193] on div "Select Item" at bounding box center [355, 185] width 140 height 22
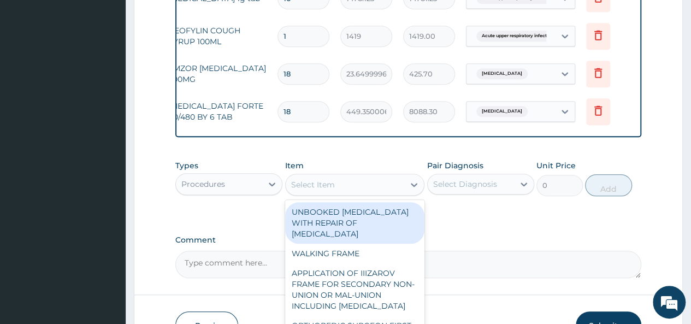
click at [413, 187] on icon at bounding box center [414, 185] width 7 height 4
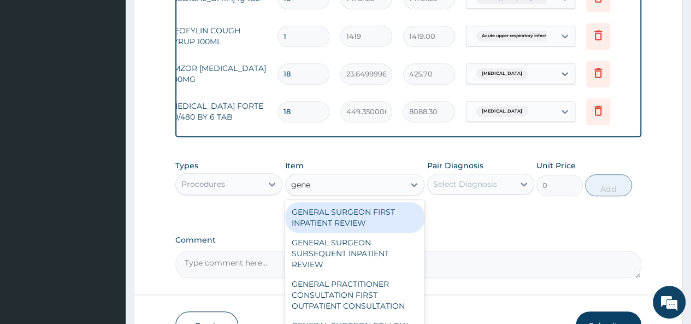
type input "gener"
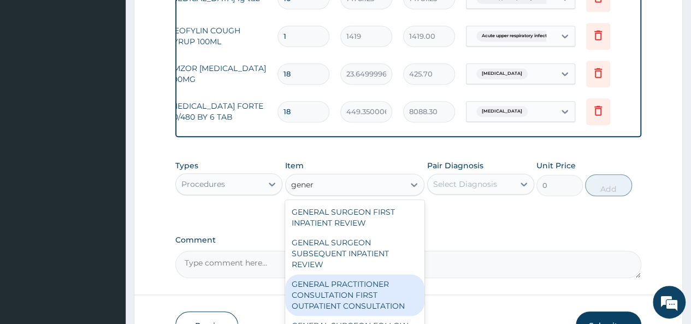
click at [371, 305] on div "GENERAL PRACTITIONER CONSULTATION FIRST OUTPATIENT CONSULTATION" at bounding box center [355, 295] width 140 height 42
type input "3547.5"
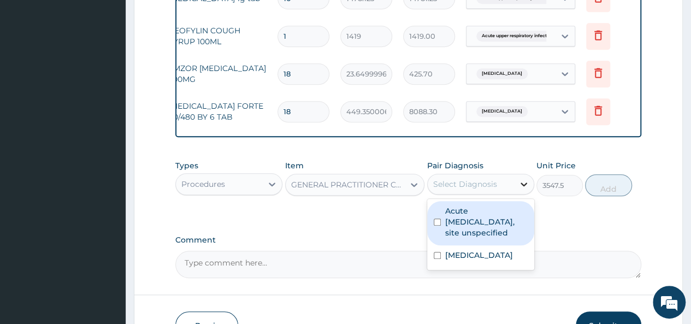
click at [528, 190] on icon at bounding box center [524, 184] width 11 height 11
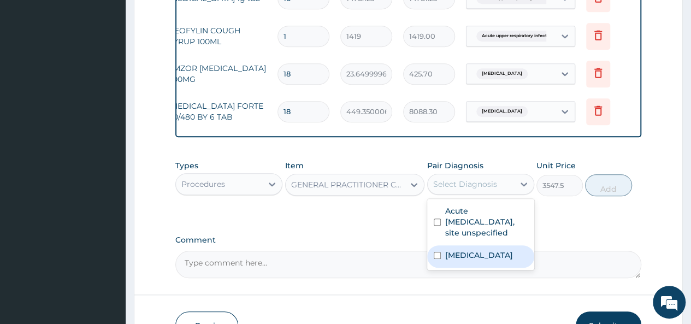
click at [434, 259] on input "checkbox" at bounding box center [437, 255] width 7 height 7
checkbox input "true"
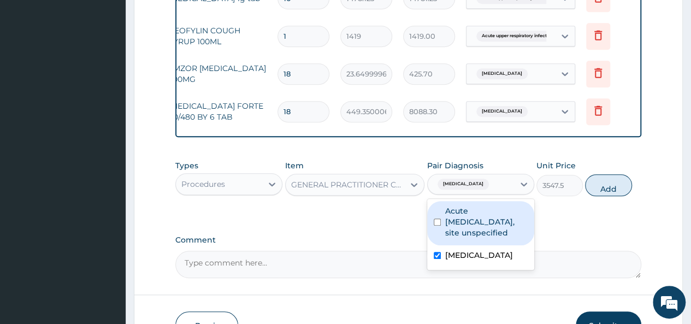
click at [435, 234] on div "Acute upper respiratory infection, site unspecified" at bounding box center [480, 223] width 107 height 44
checkbox input "true"
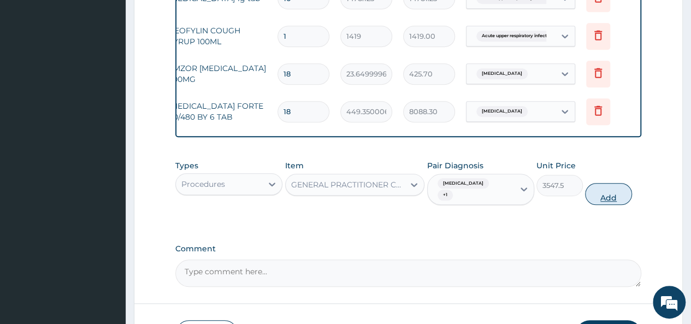
click at [611, 199] on button "Add" at bounding box center [608, 194] width 46 height 22
type input "0"
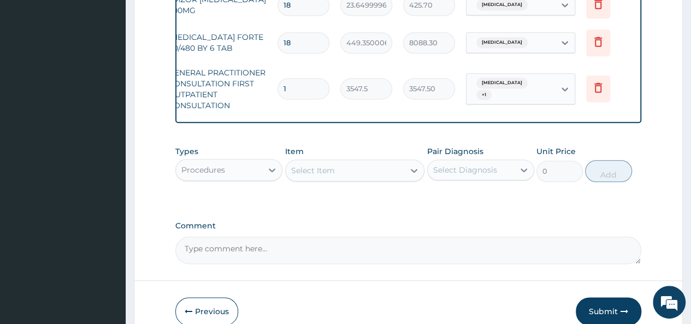
scroll to position [587, 0]
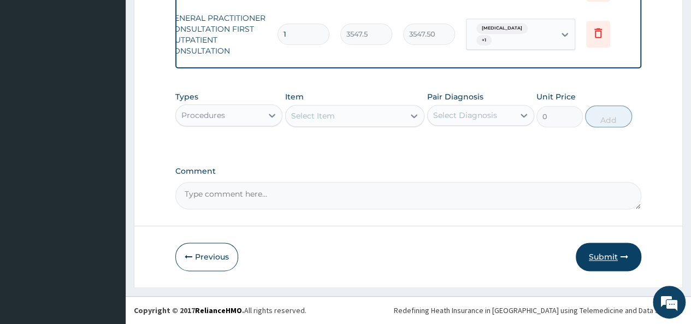
click at [615, 256] on button "Submit" at bounding box center [609, 257] width 66 height 28
